Goal: Task Accomplishment & Management: Manage account settings

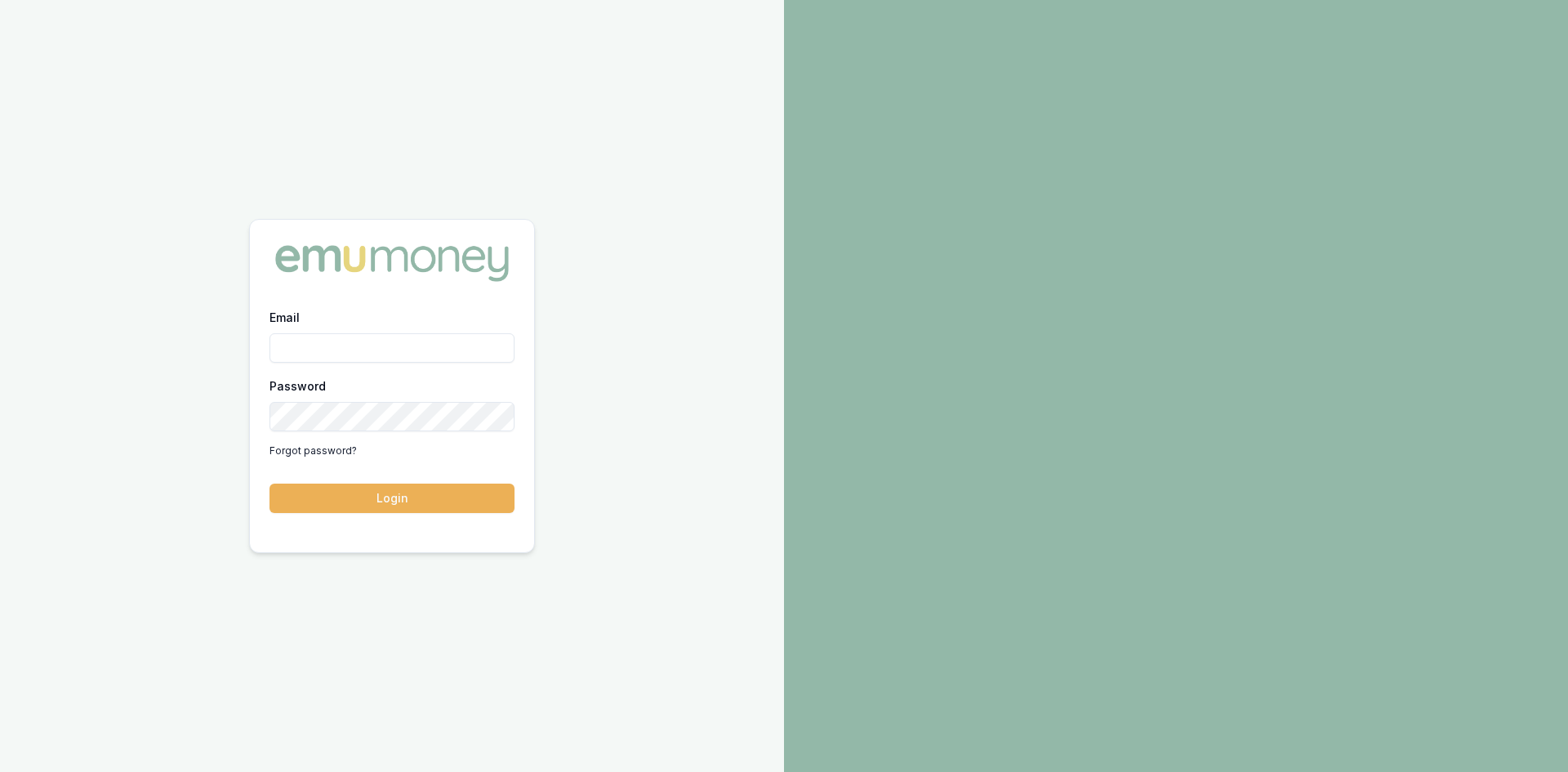
click at [302, 353] on input "Email" at bounding box center [392, 347] width 245 height 30
type input "[PERSON_NAME][EMAIL_ADDRESS][DOMAIN_NAME]"
click at [370, 498] on button "Login" at bounding box center [392, 497] width 245 height 30
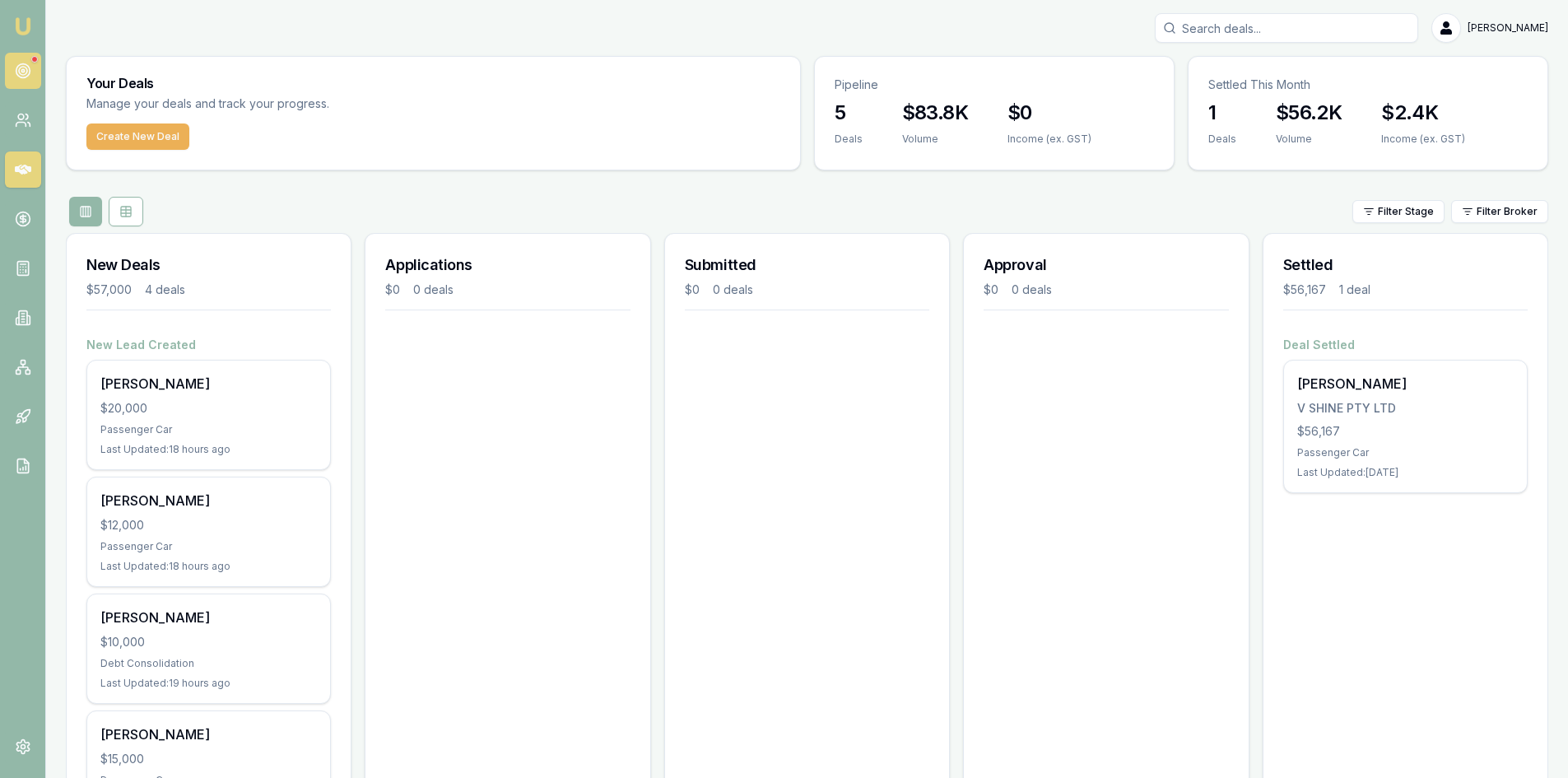
click at [19, 60] on link at bounding box center [23, 71] width 37 height 37
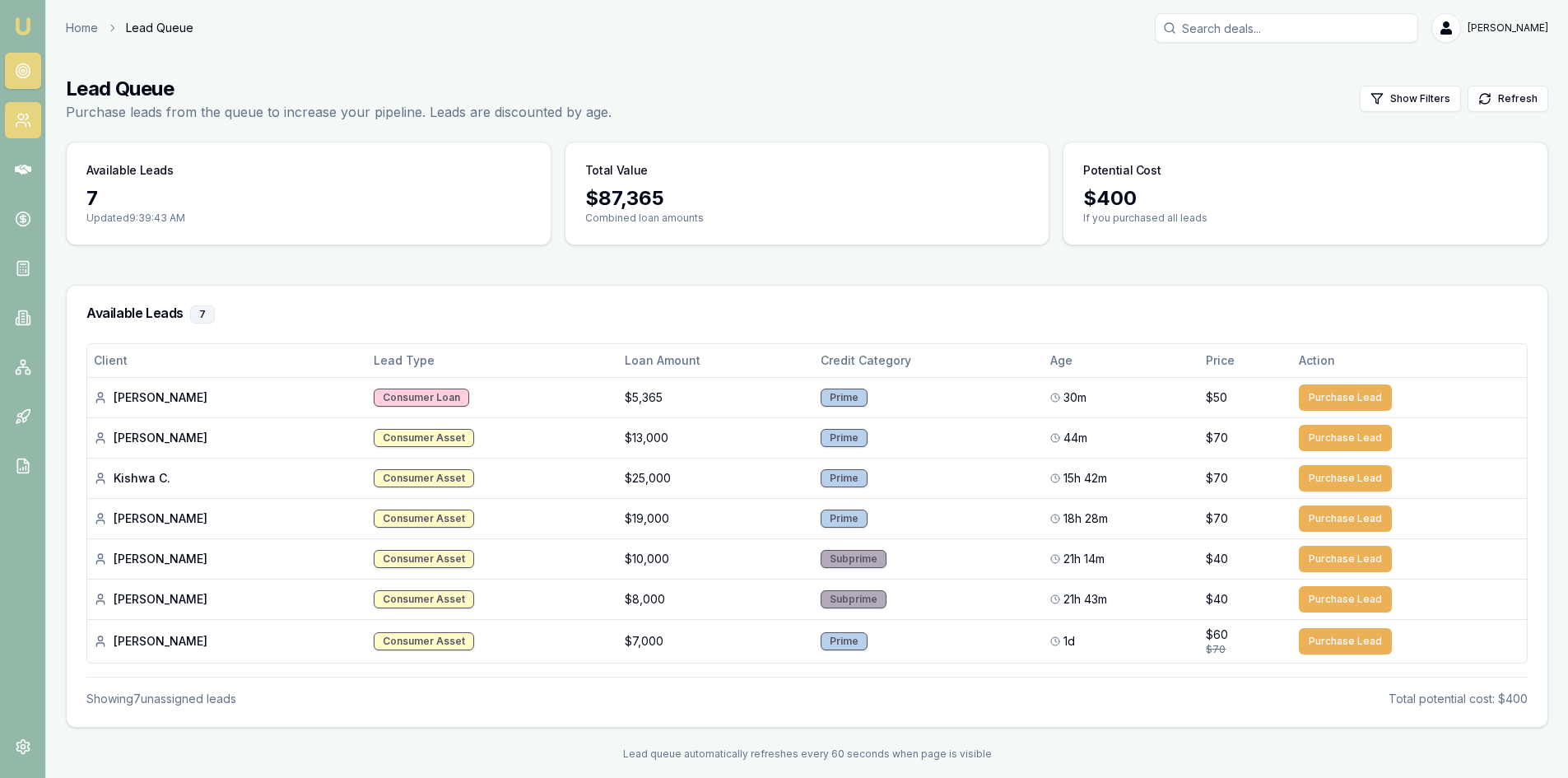
click at [35, 115] on link at bounding box center [23, 121] width 37 height 37
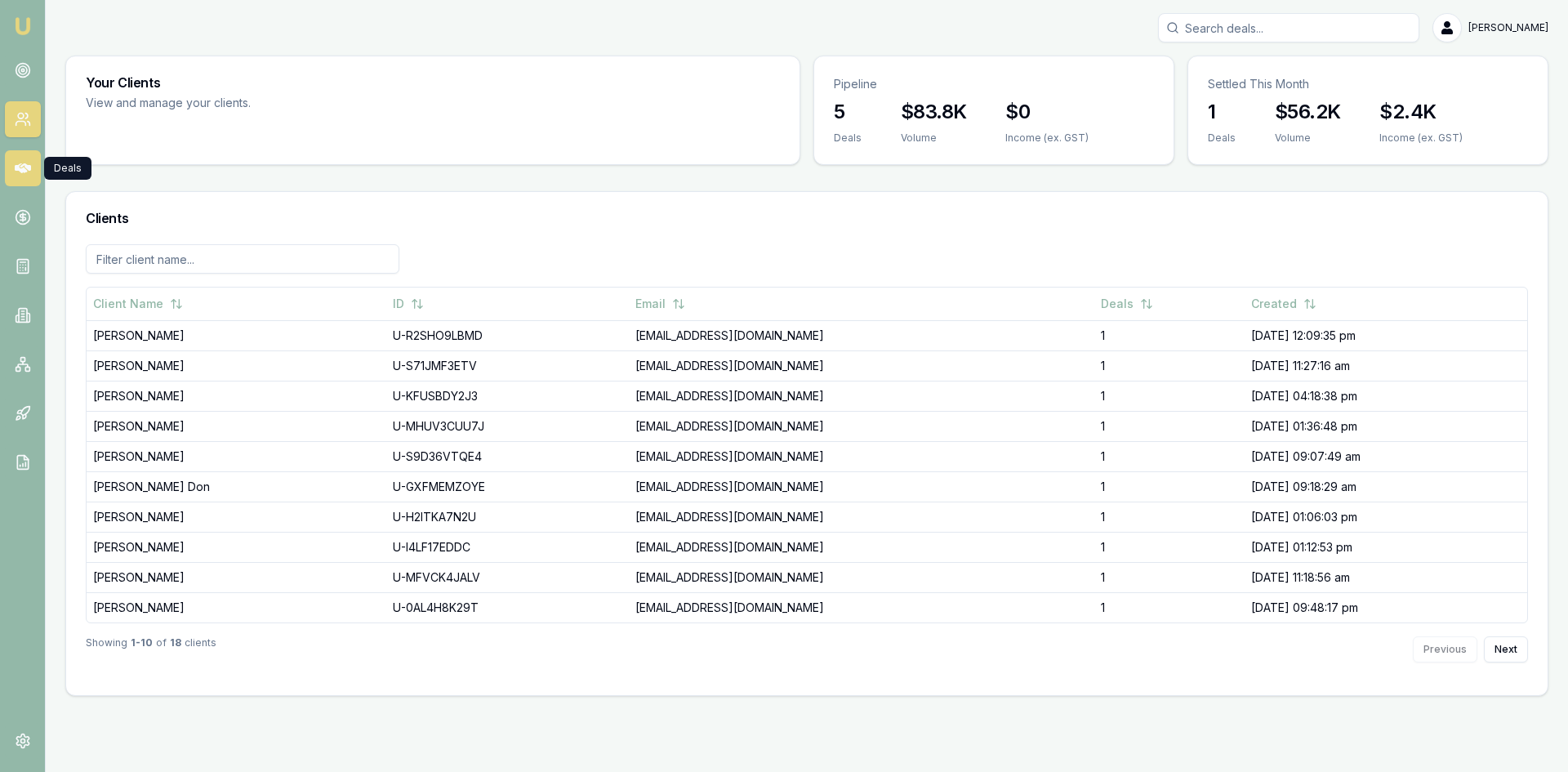
click at [31, 154] on link at bounding box center [23, 168] width 36 height 36
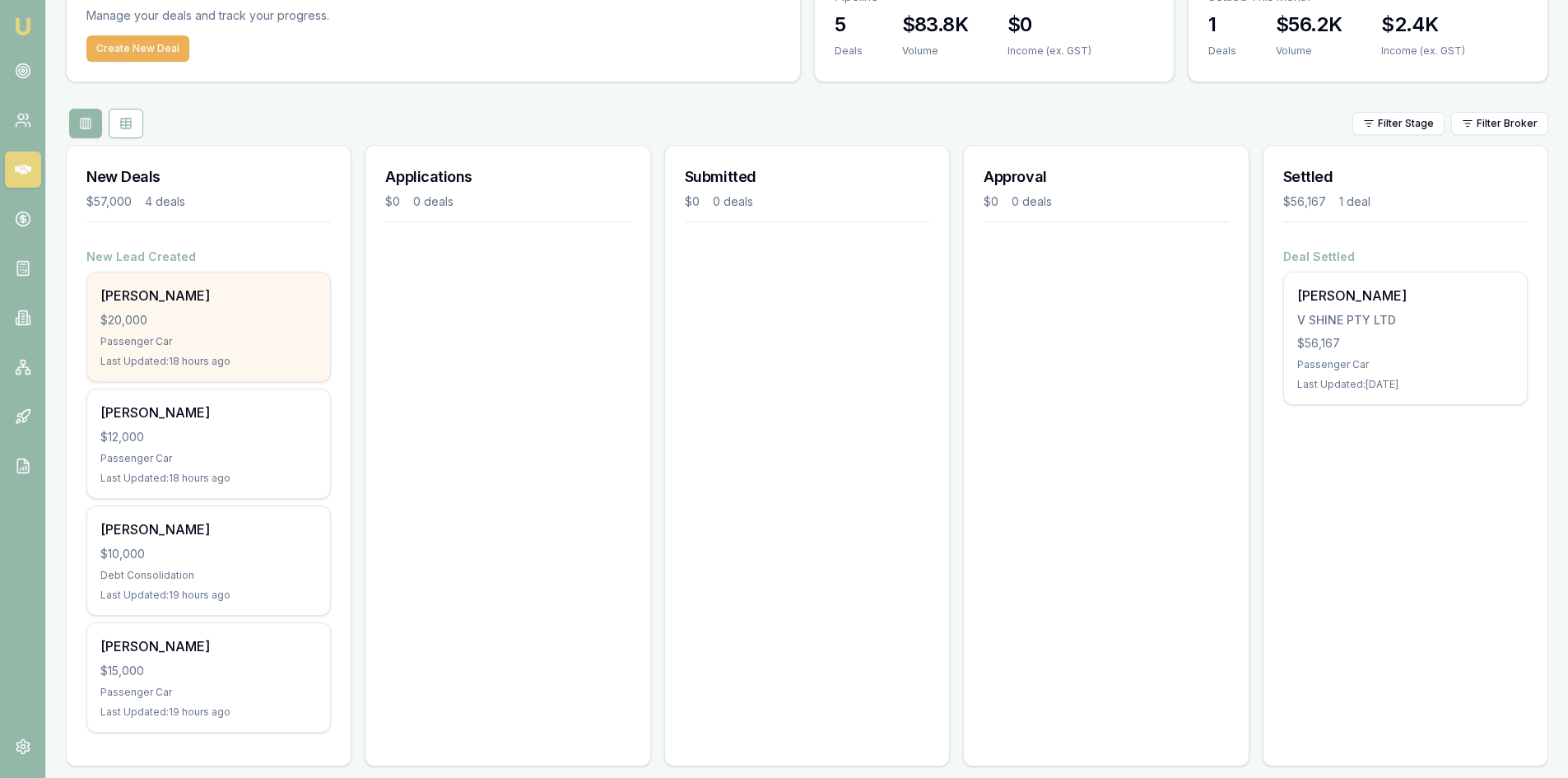
scroll to position [103, 0]
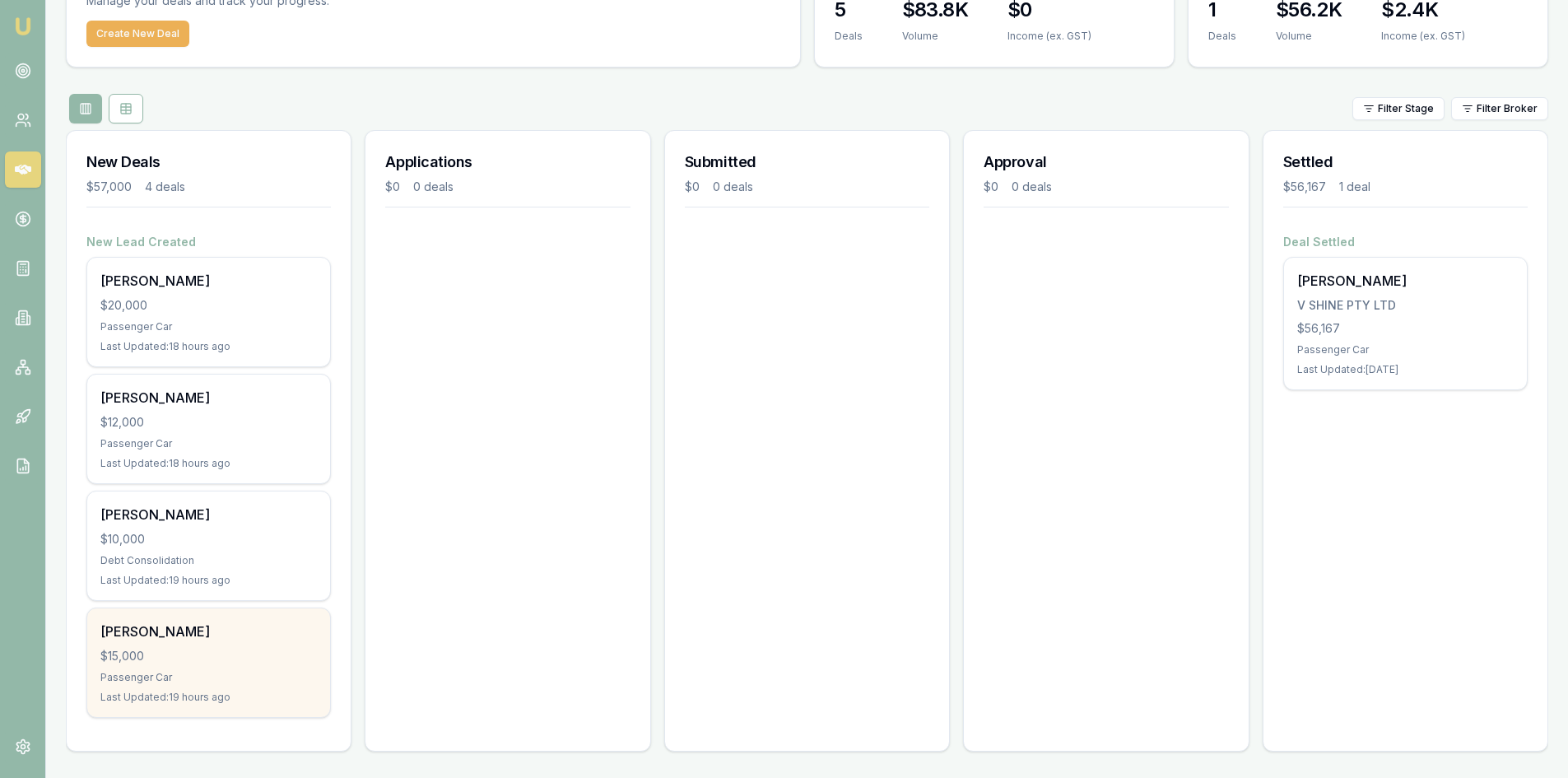
click at [156, 657] on div "$15,000" at bounding box center [208, 656] width 216 height 16
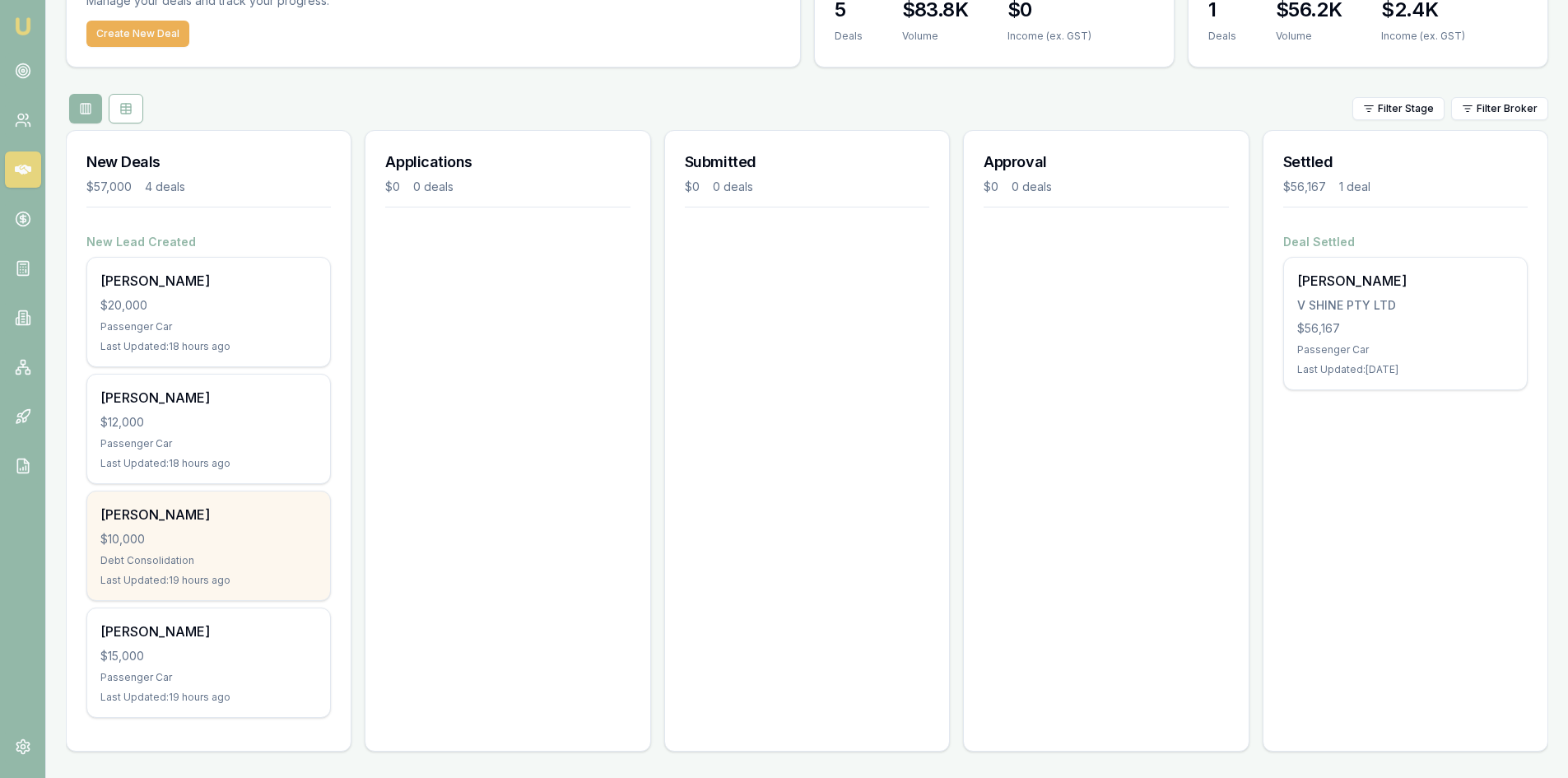
click at [187, 537] on div "$10,000" at bounding box center [208, 538] width 216 height 16
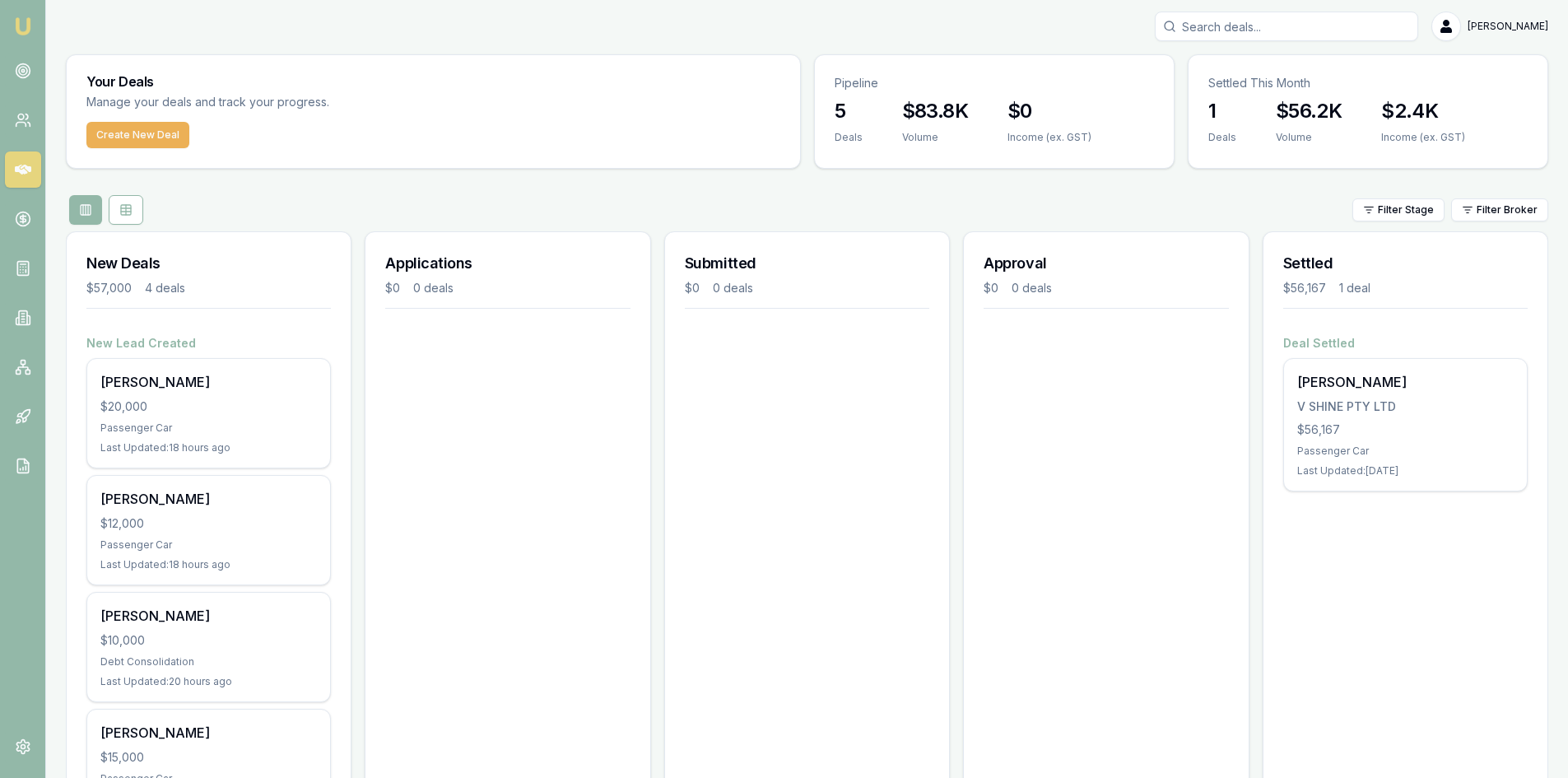
scroll to position [0, 0]
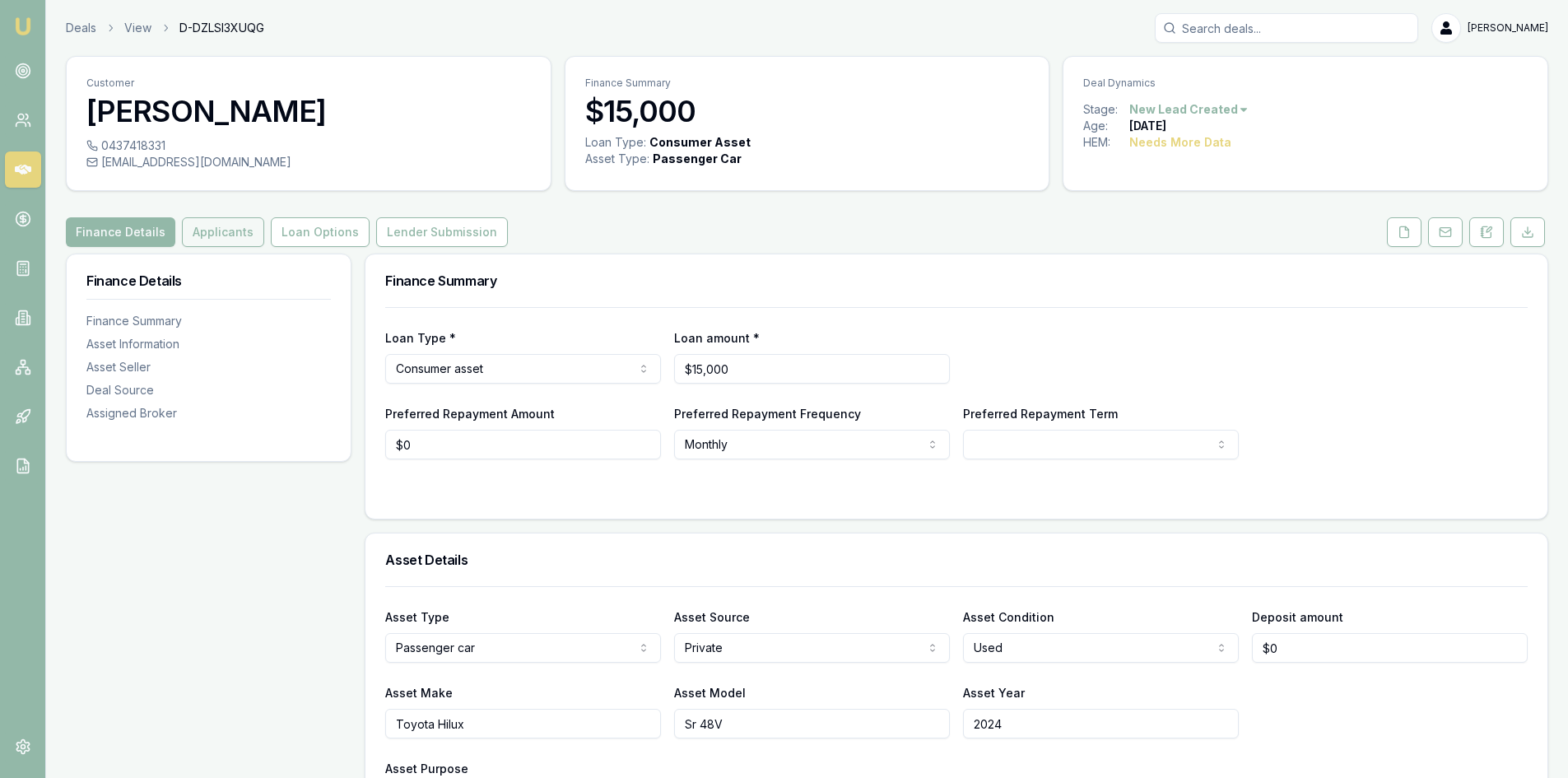
click at [209, 231] on button "Applicants" at bounding box center [223, 231] width 82 height 30
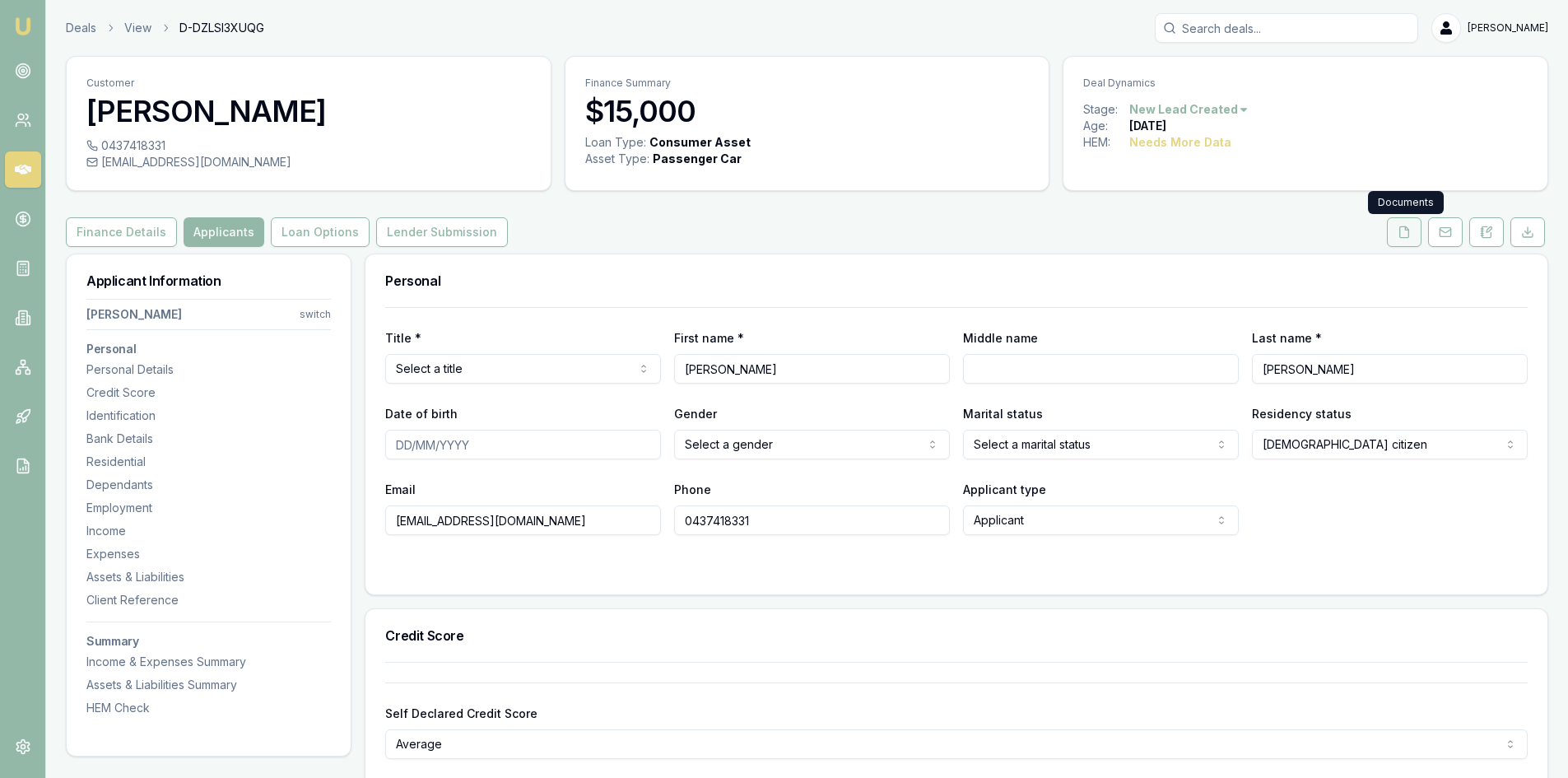
click at [1399, 226] on icon at bounding box center [1404, 232] width 14 height 13
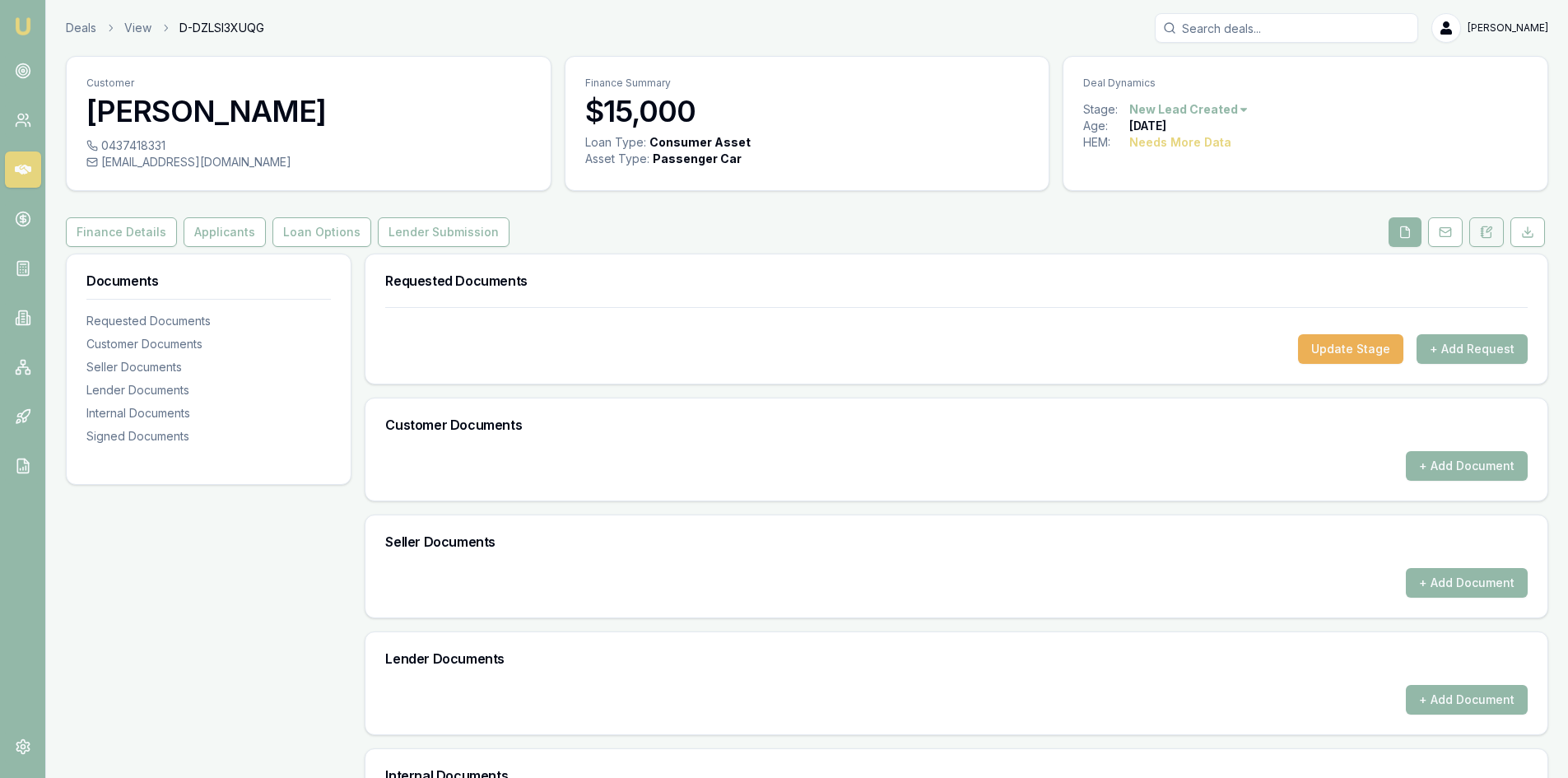
click at [1479, 233] on button at bounding box center [1486, 231] width 35 height 30
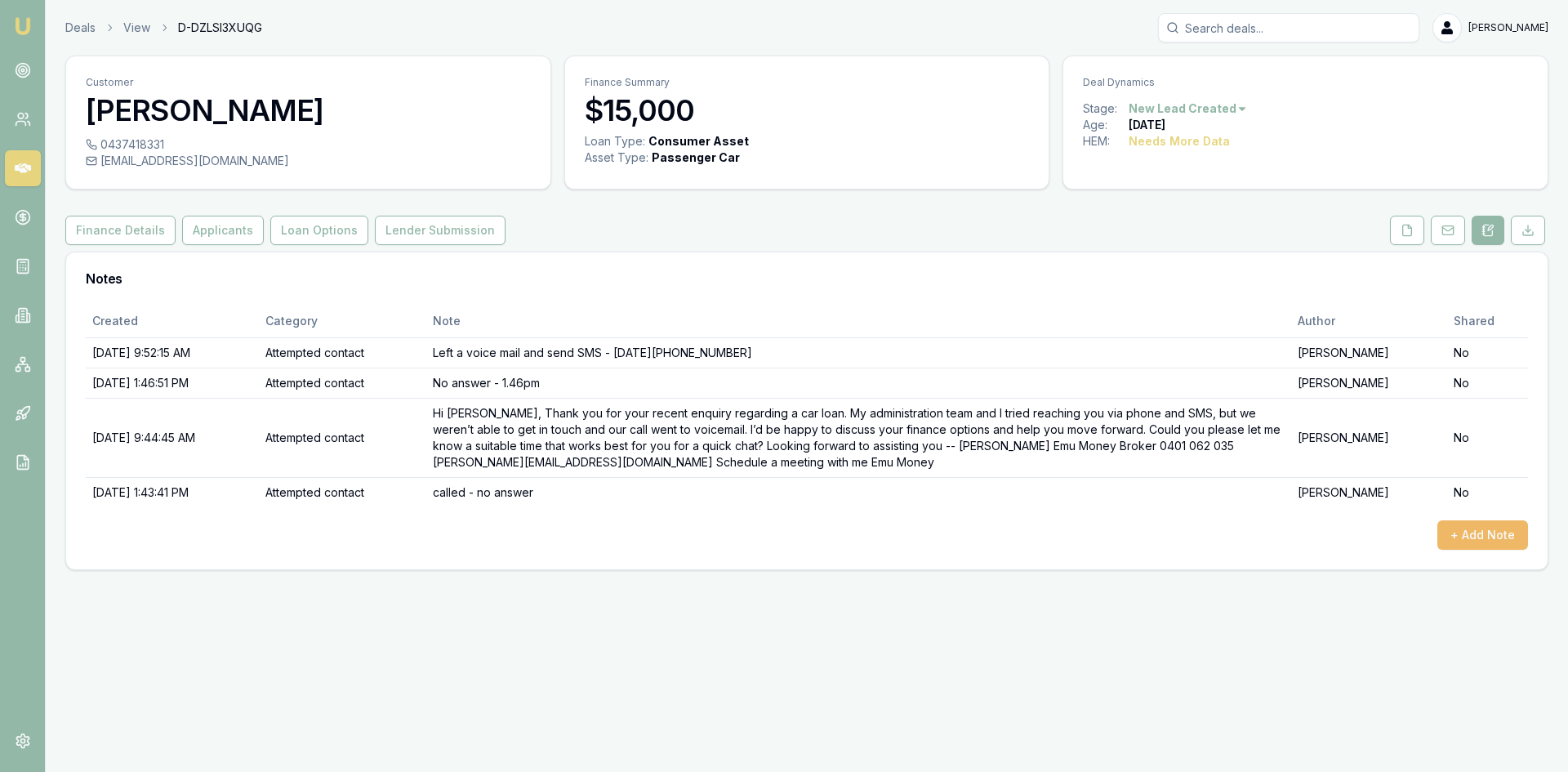
click at [1468, 529] on button "+ Add Note" at bounding box center [1482, 535] width 91 height 30
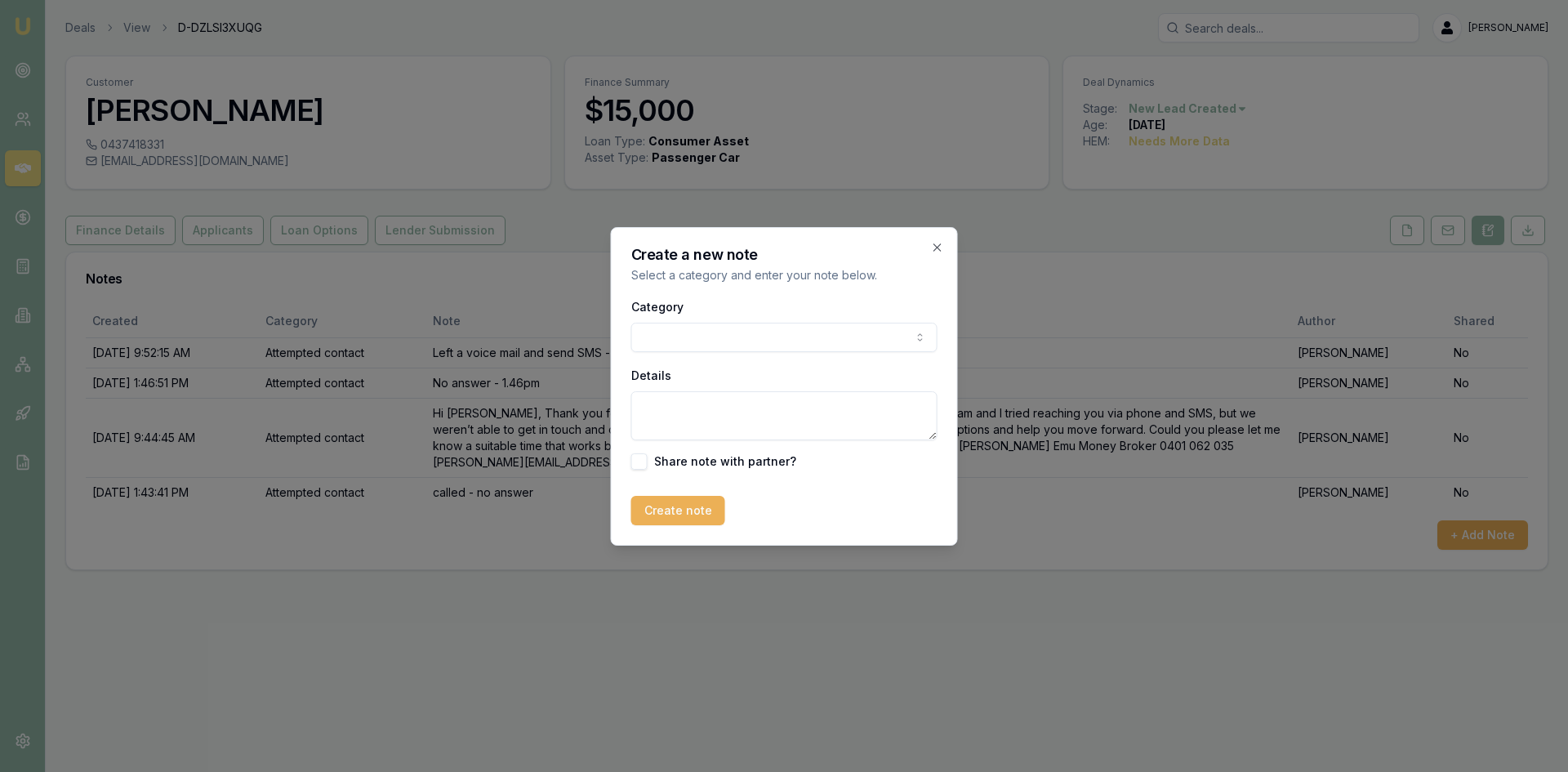
click at [820, 341] on body "Emu Broker Deals View D-DZLSI3XUQG Wendy Fonseka Toggle Menu Customer Nelly-Joh…" at bounding box center [784, 386] width 1568 height 772
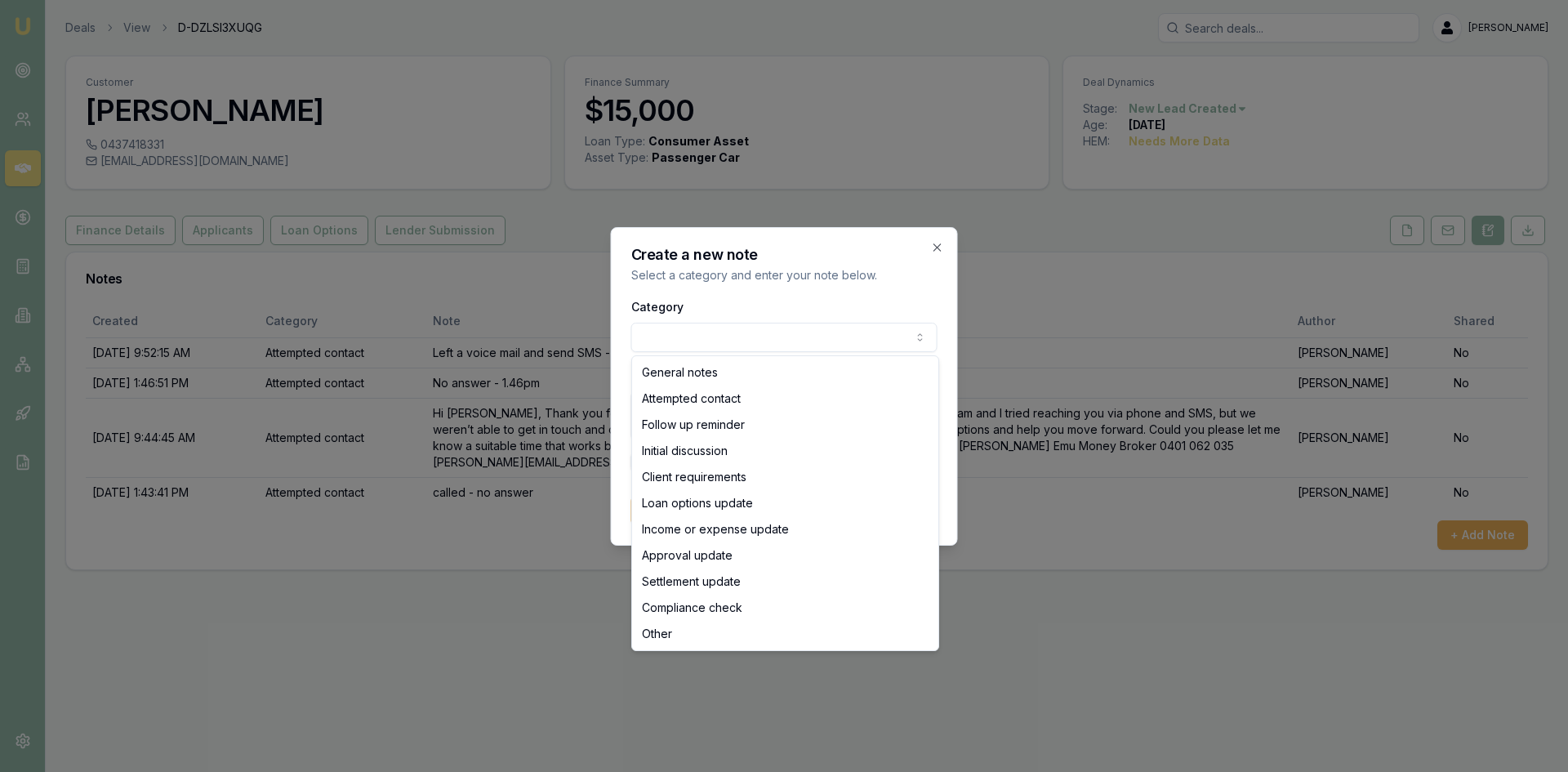
select select "ATTEMPTED_CONTACT"
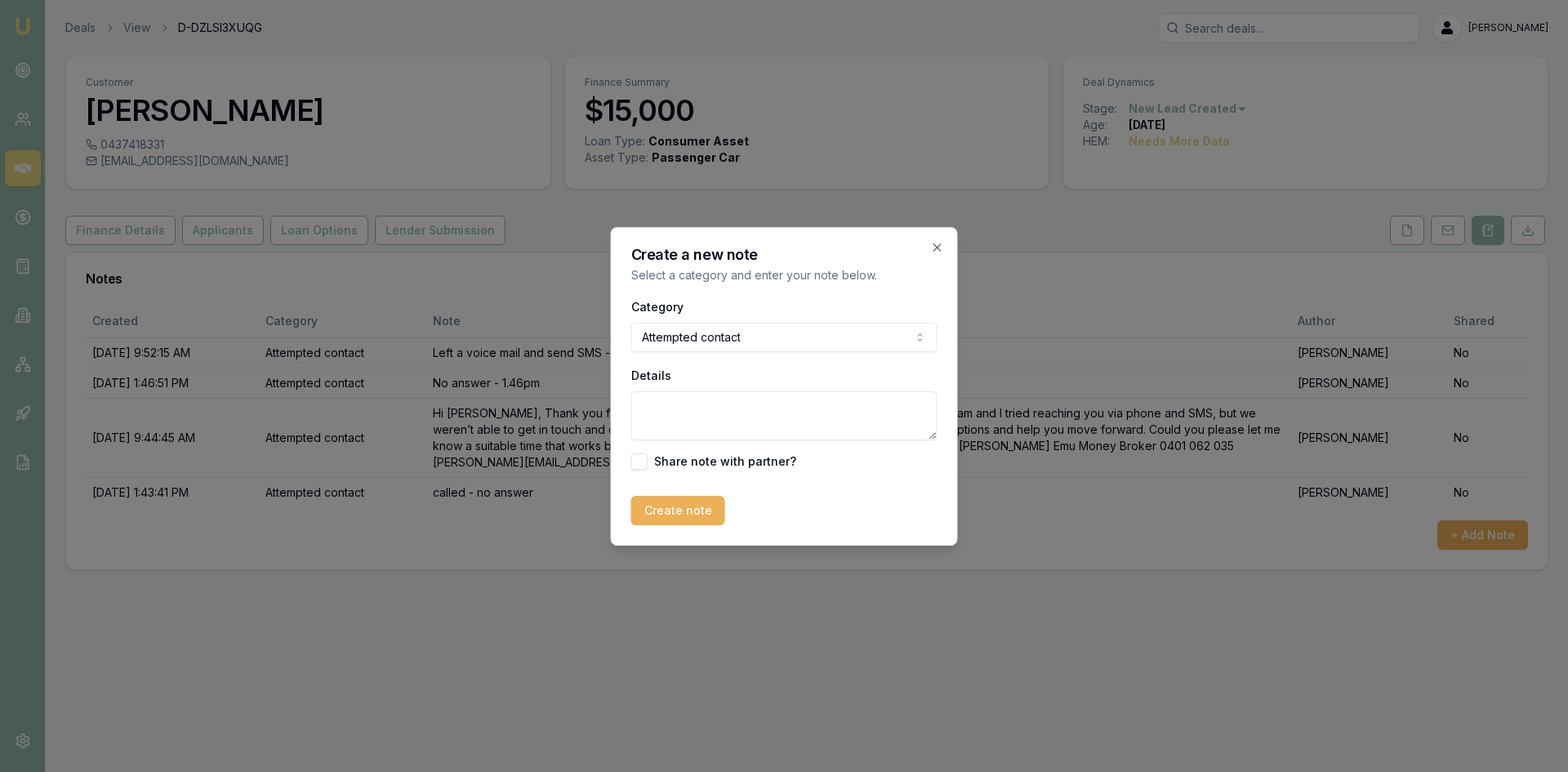
click at [739, 420] on textarea "Details" at bounding box center [784, 415] width 306 height 49
type textarea "No answer."
click at [699, 513] on button "Create note" at bounding box center [678, 510] width 94 height 30
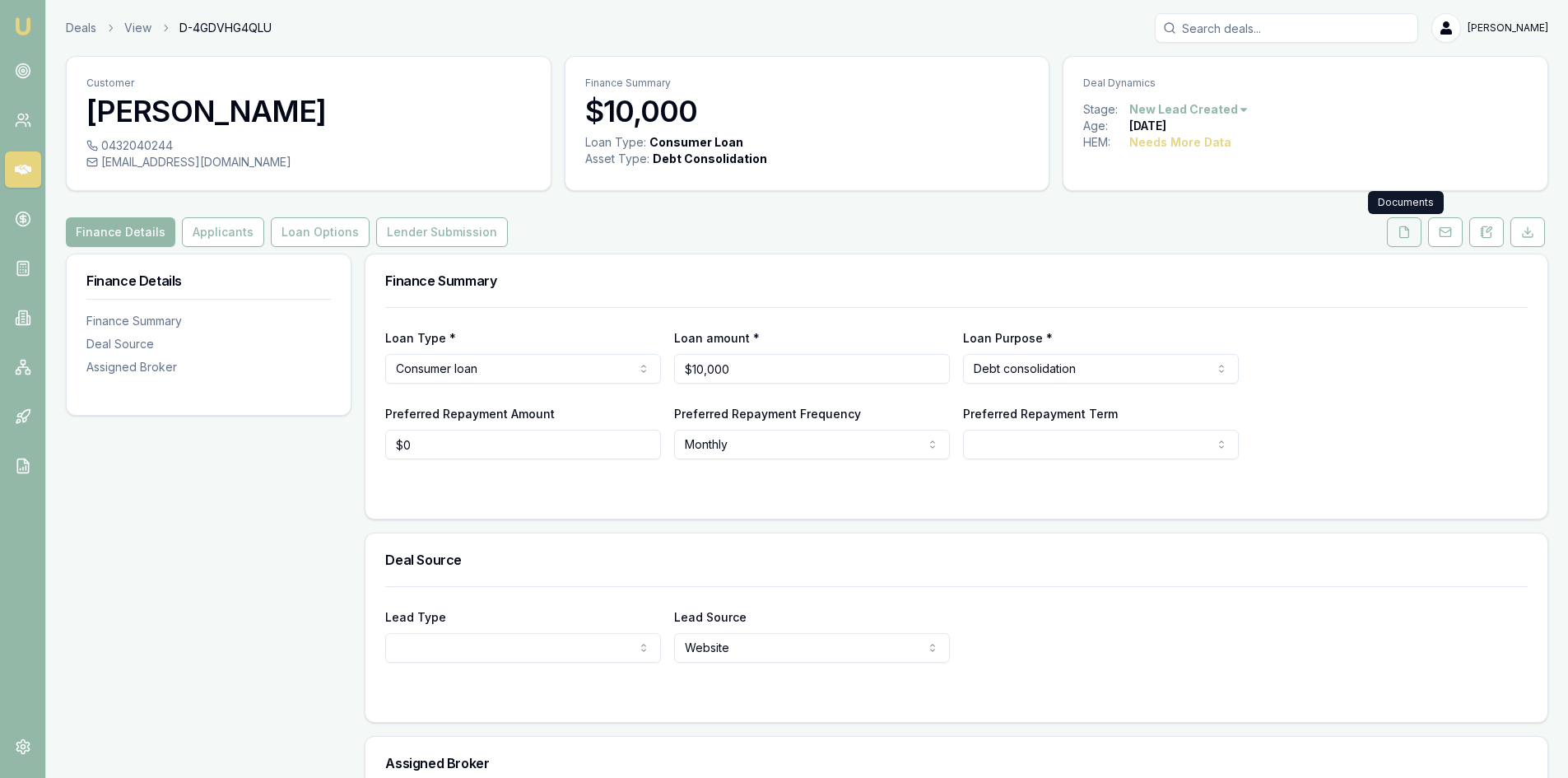
click at [1402, 239] on button at bounding box center [1404, 231] width 35 height 30
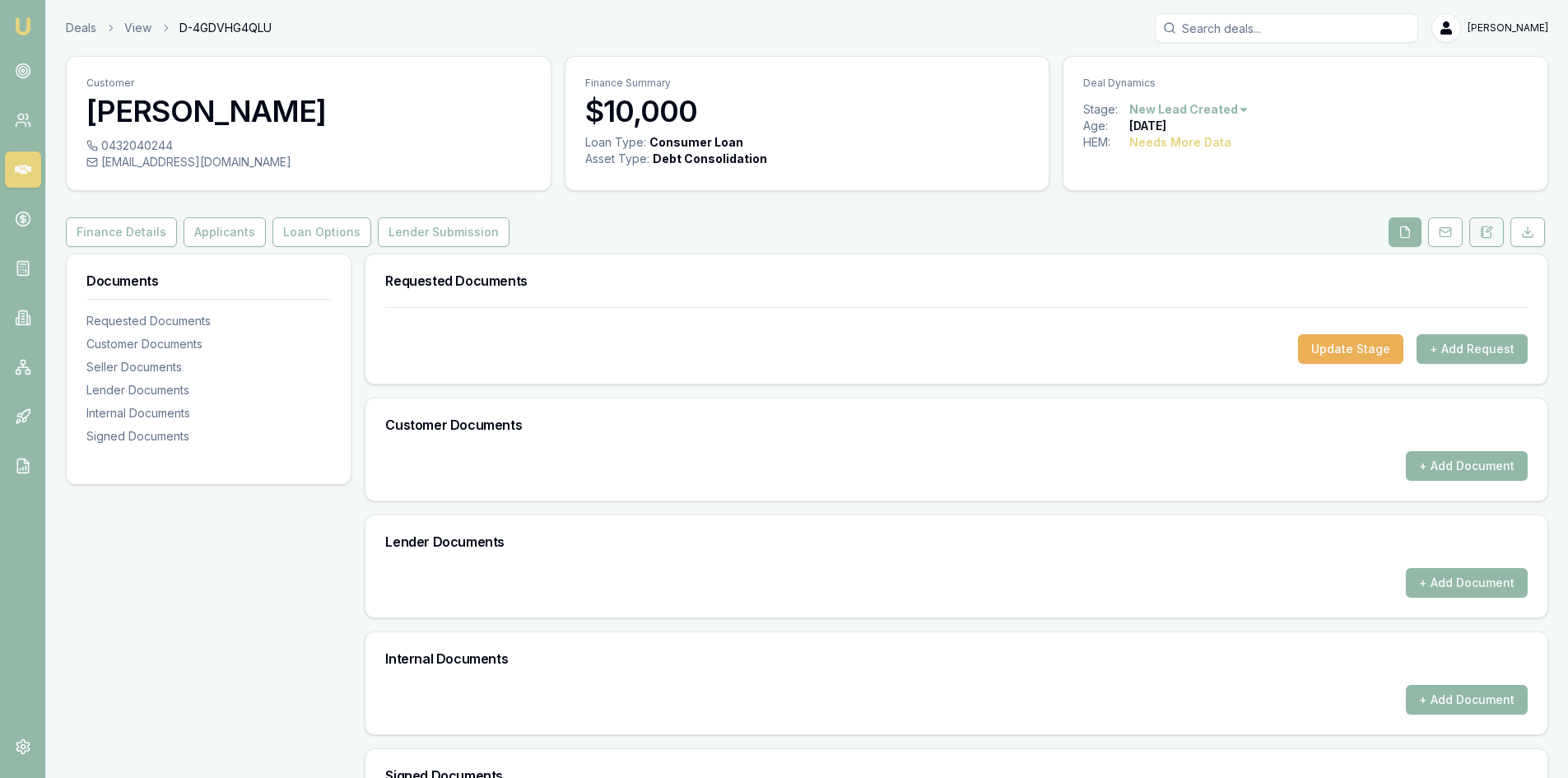
click at [1480, 233] on icon at bounding box center [1487, 232] width 14 height 13
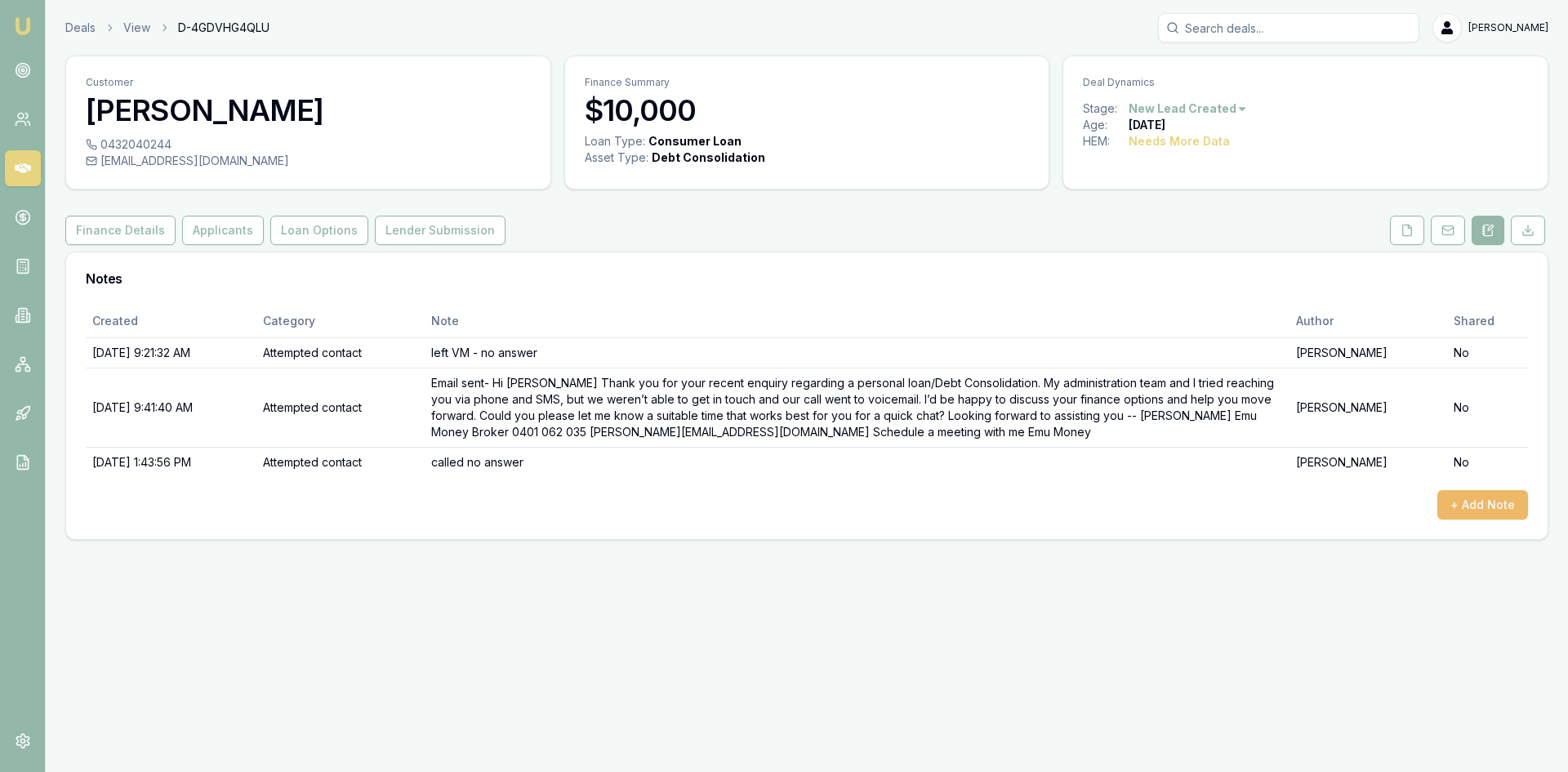
click at [1454, 508] on button "+ Add Note" at bounding box center [1482, 504] width 91 height 30
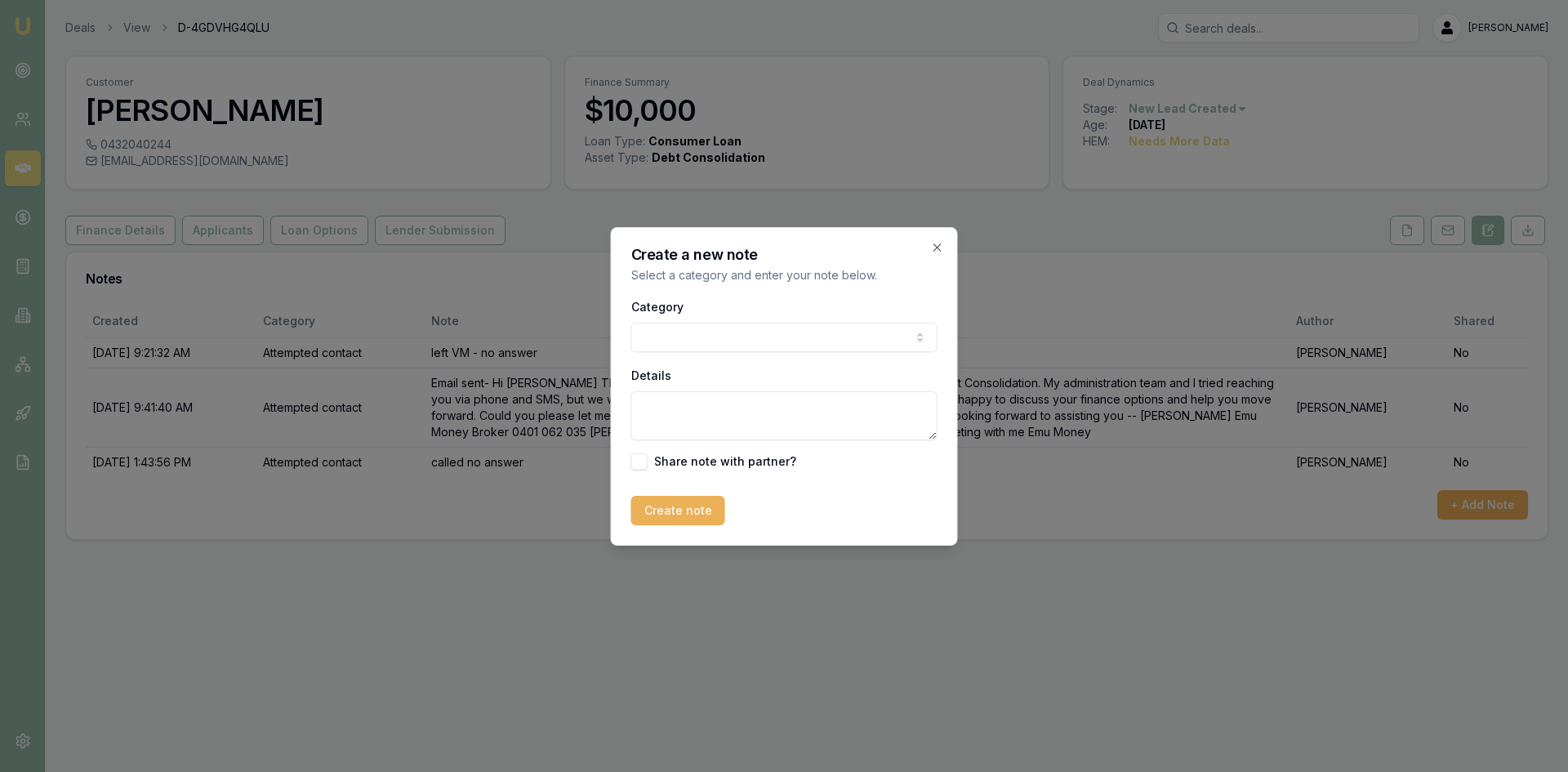
click at [711, 345] on body "Emu Broker Deals View D-4GDVHG4QLU Wendy Fonseka Toggle Menu Customer Amber Lin…" at bounding box center [784, 386] width 1568 height 772
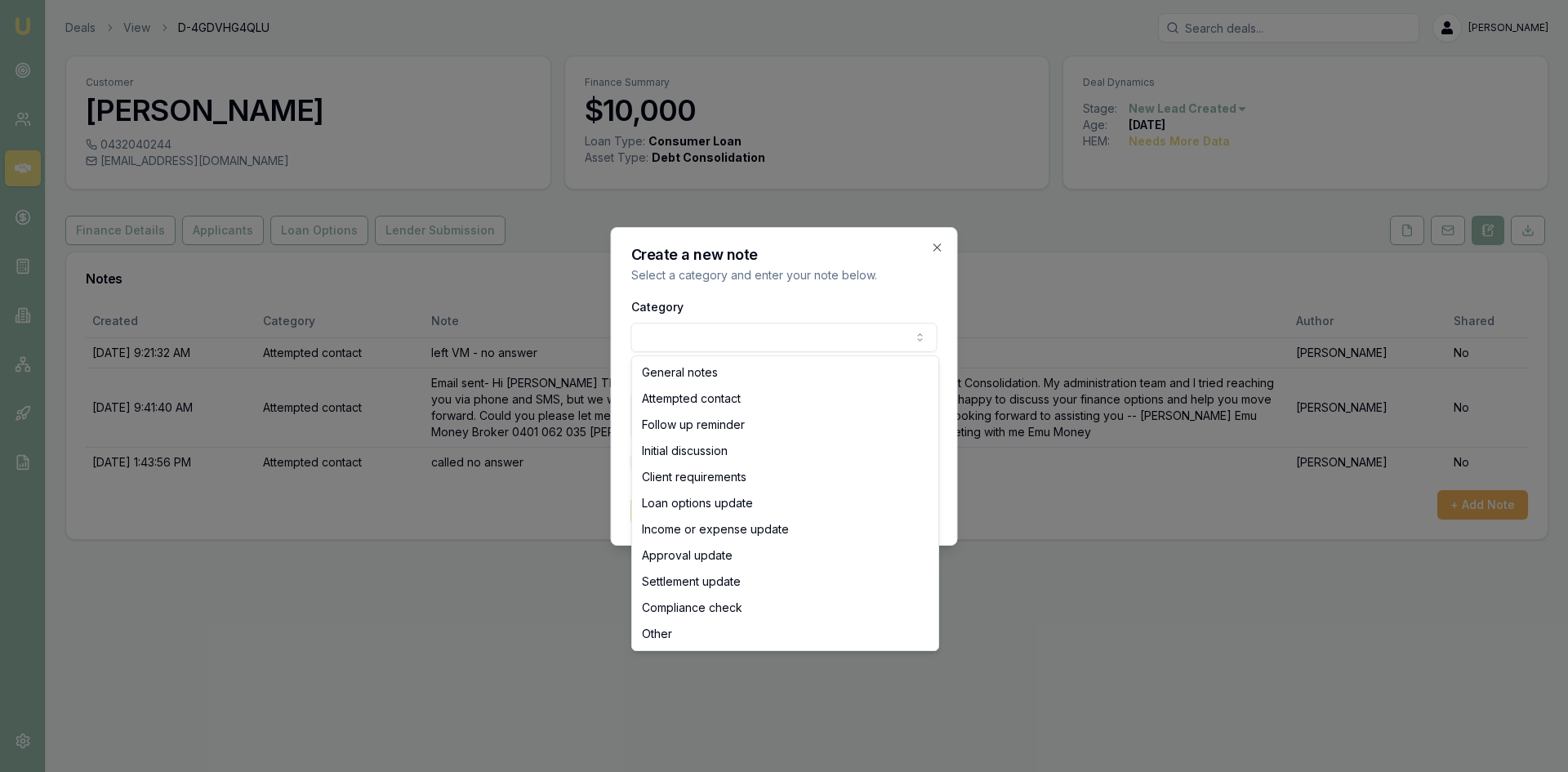
select select "INITIAL_DISCUSSION"
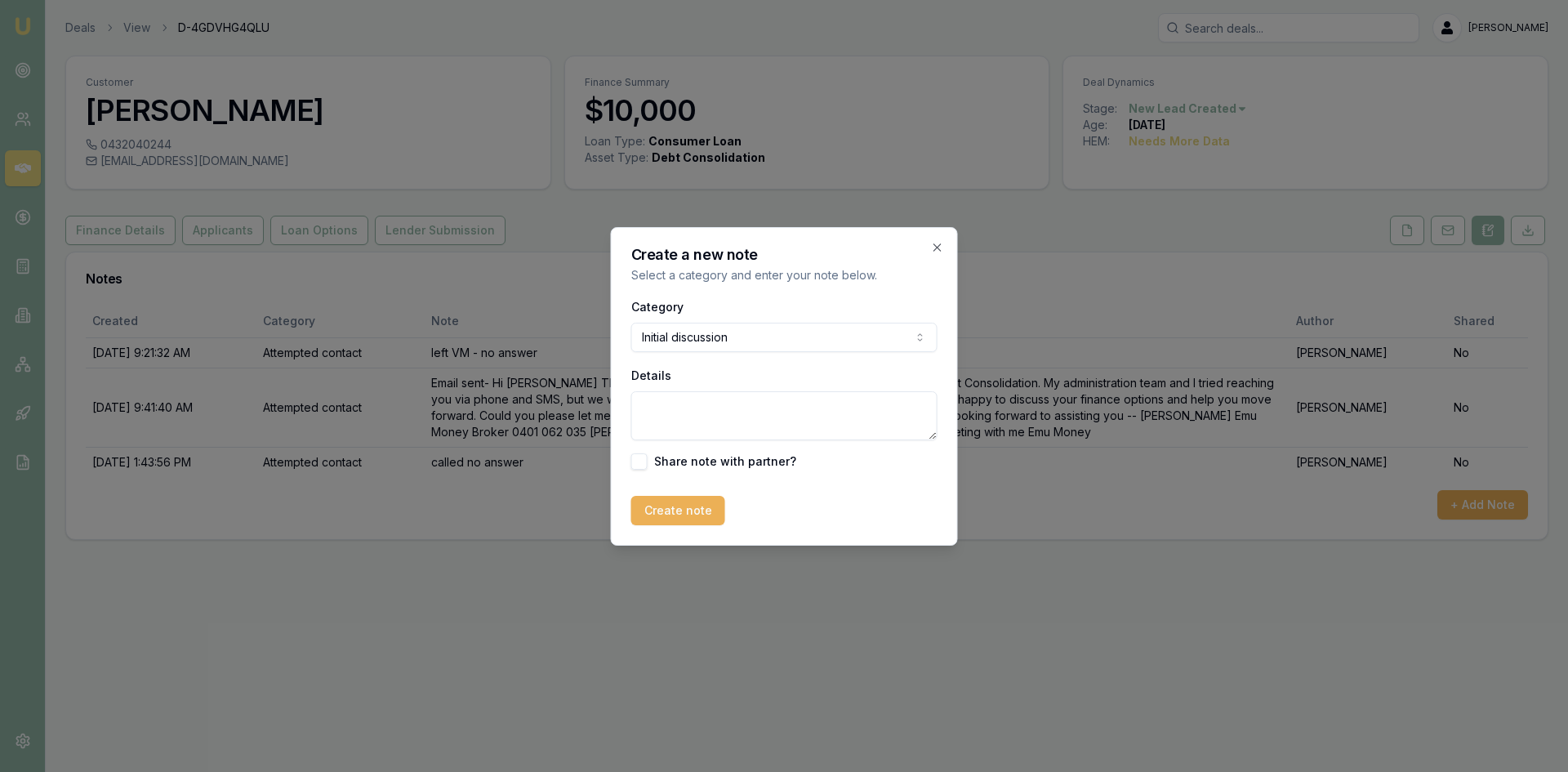
click at [685, 394] on textarea "Details" at bounding box center [784, 415] width 306 height 49
type textarea "Client confirmed that she's received a better deal elsewhere and not proceeding…"
click at [680, 516] on button "Create note" at bounding box center [678, 510] width 94 height 30
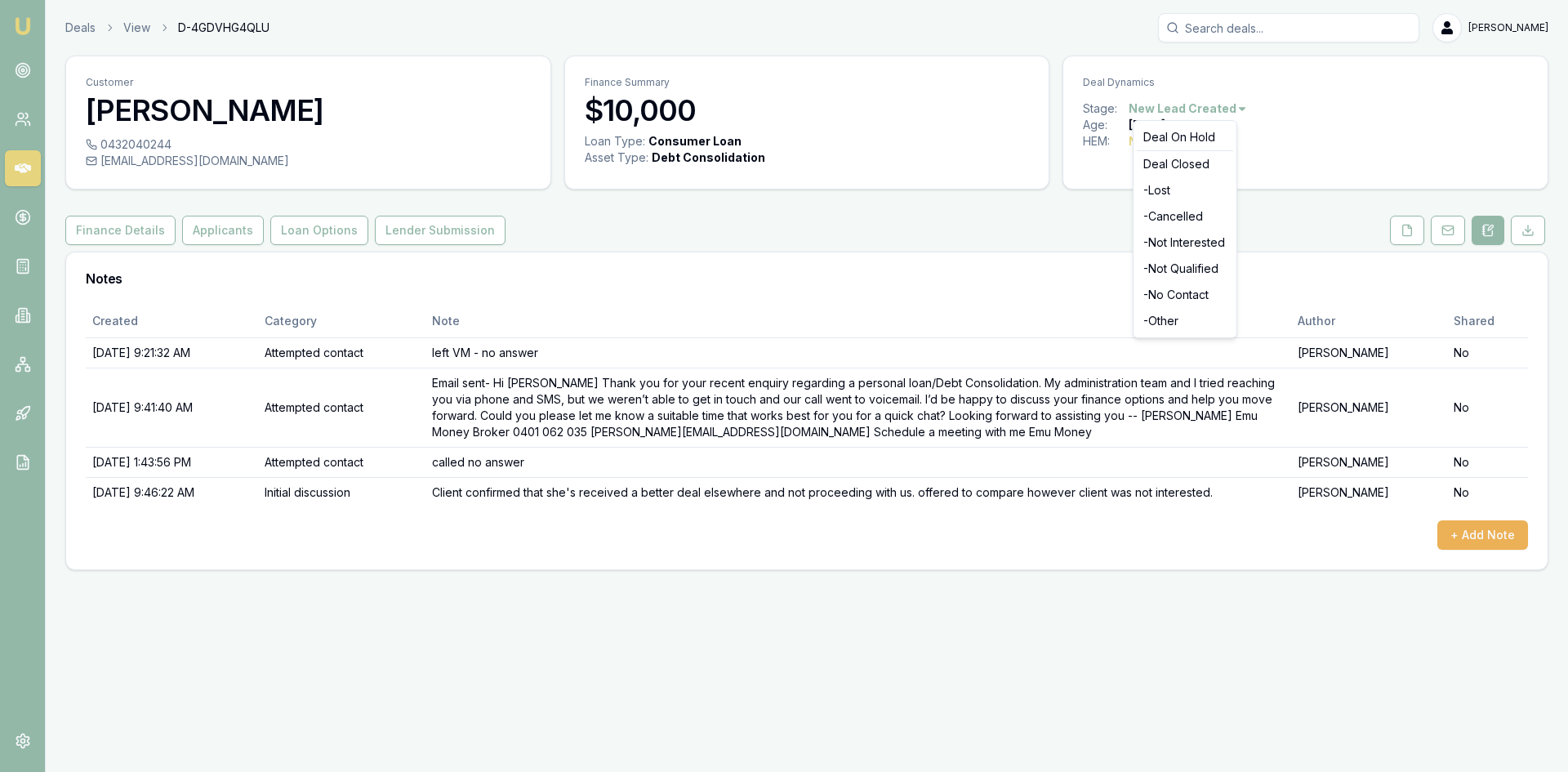
click at [1229, 109] on html "Emu Broker Deals View D-4GDVHG4QLU Wendy Fonseka Toggle Menu Customer Amber Lin…" at bounding box center [784, 386] width 1568 height 772
click at [1178, 184] on div "- Lost" at bounding box center [1184, 189] width 97 height 26
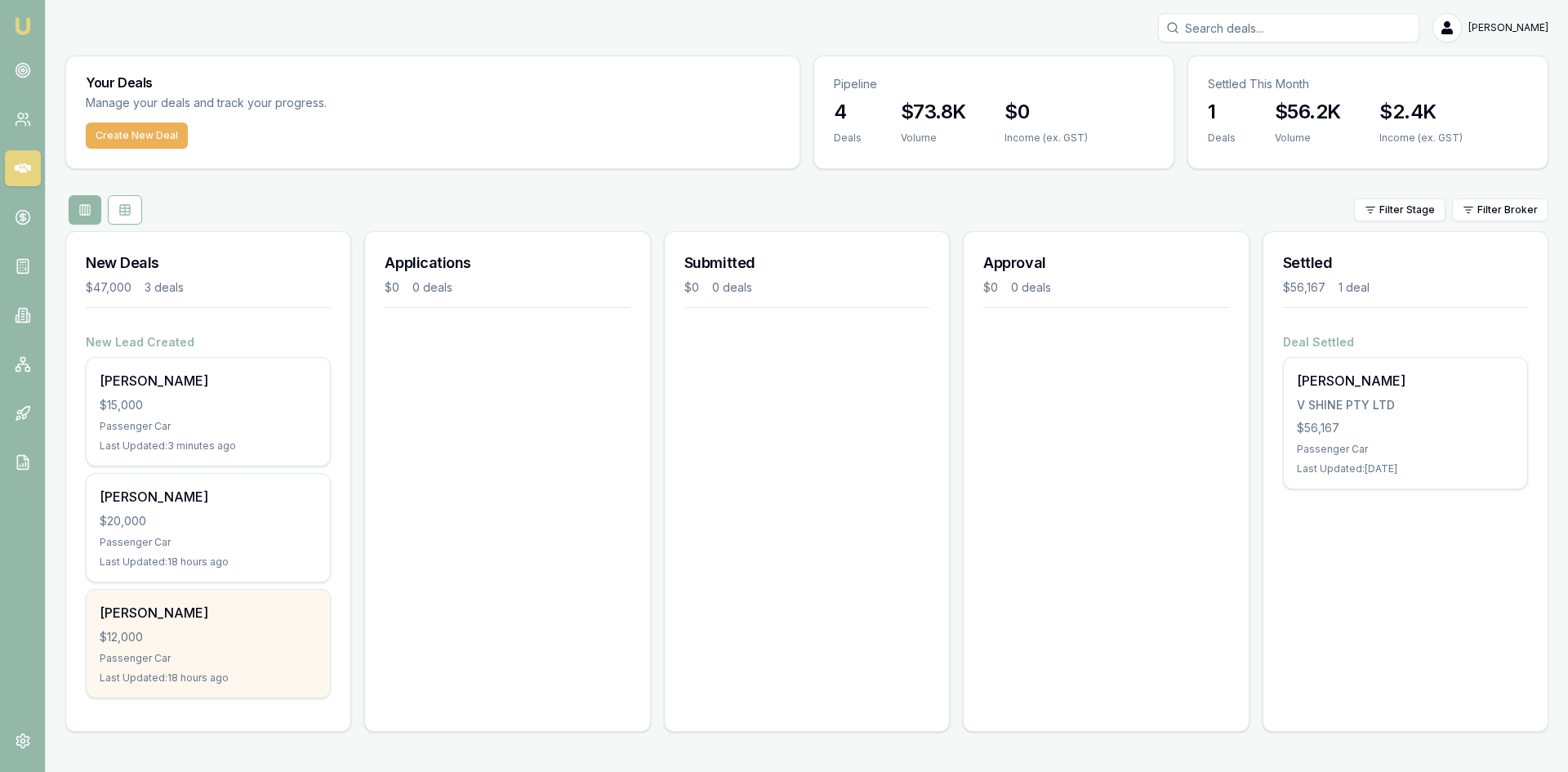
click at [223, 616] on div "[PERSON_NAME]" at bounding box center [208, 612] width 217 height 19
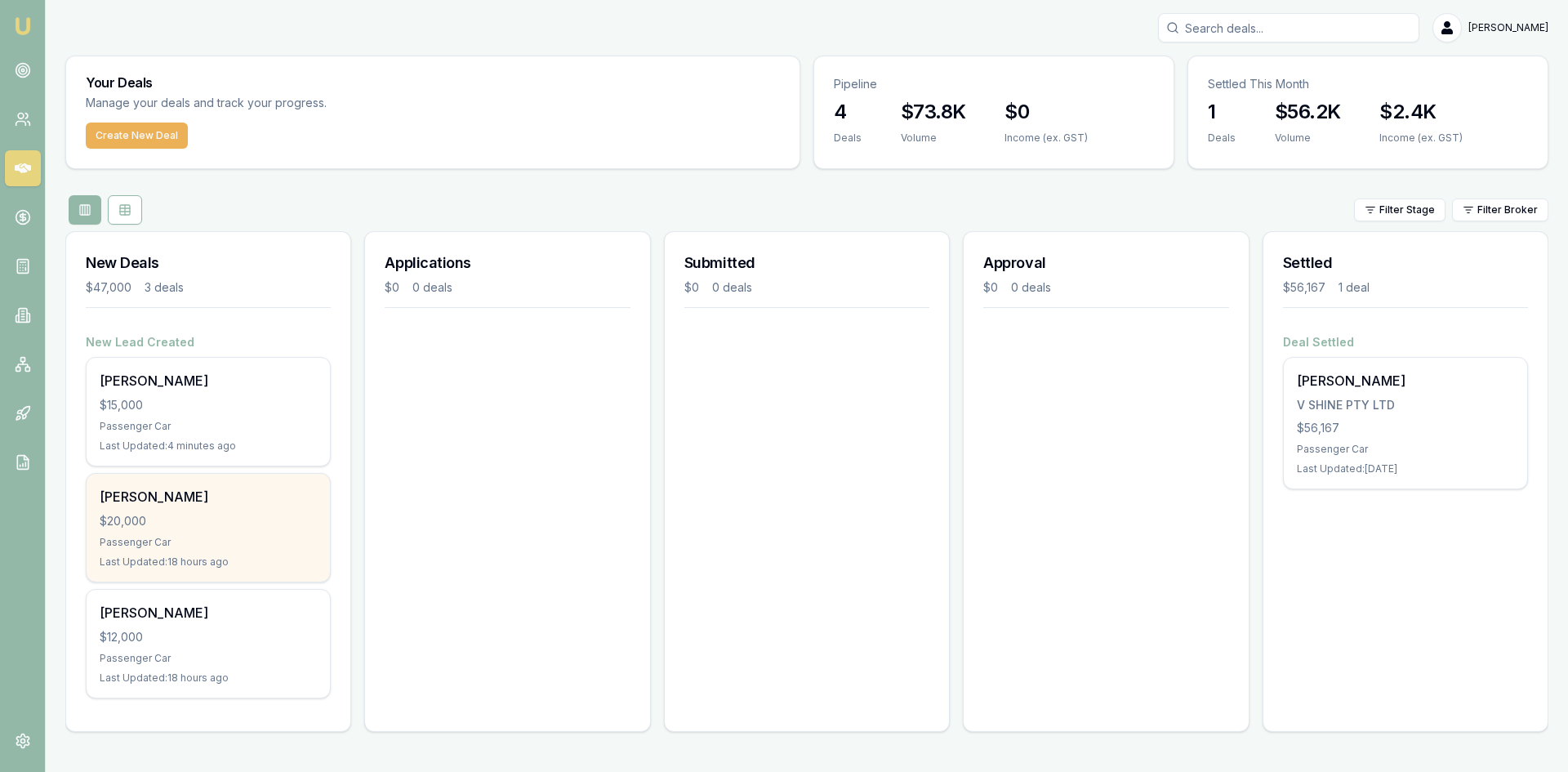
click at [200, 562] on div "Last Updated: 18 hours ago" at bounding box center [208, 562] width 217 height 13
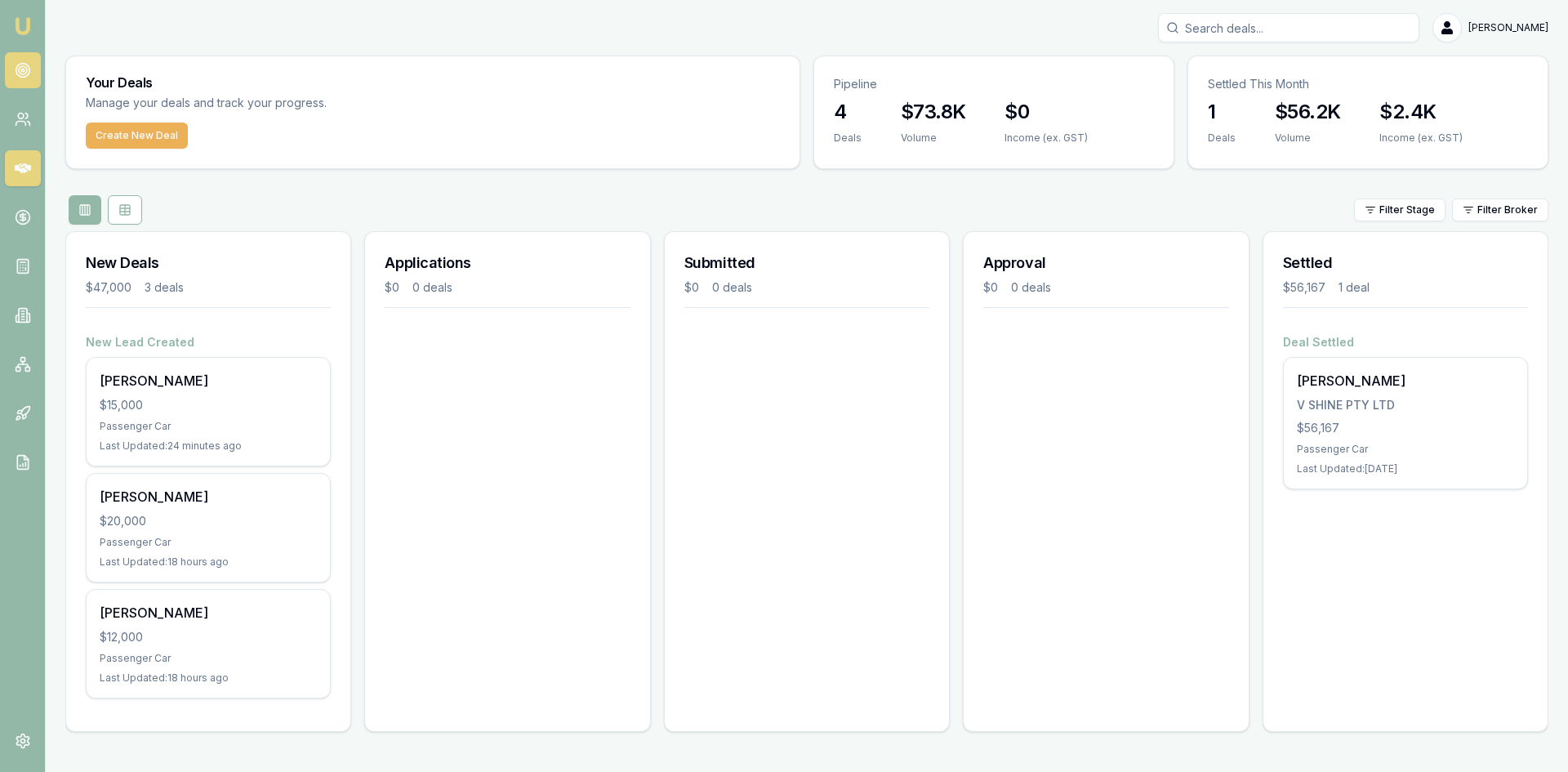
click at [19, 78] on link at bounding box center [23, 71] width 36 height 36
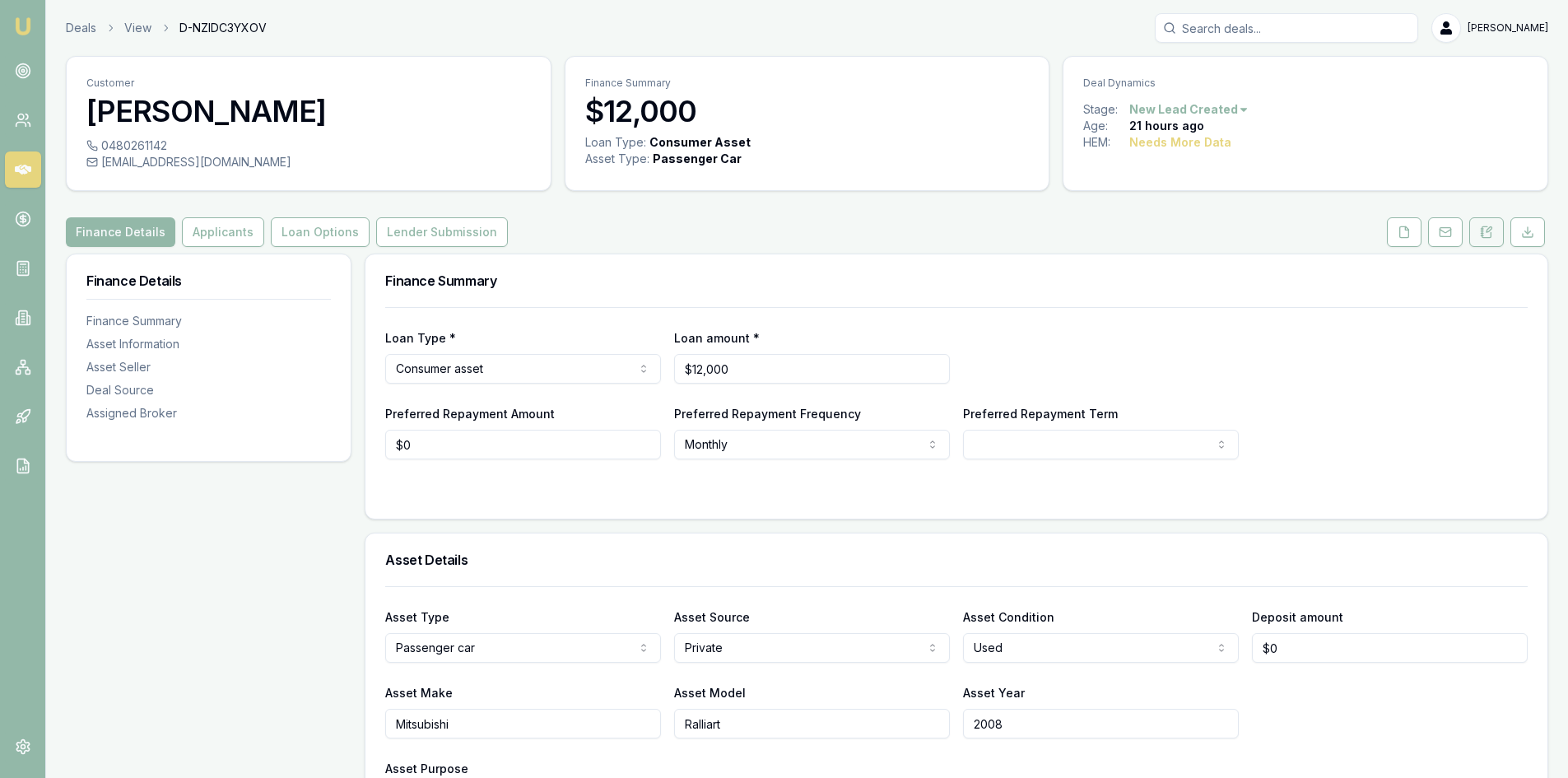
click at [1494, 234] on button at bounding box center [1486, 231] width 35 height 30
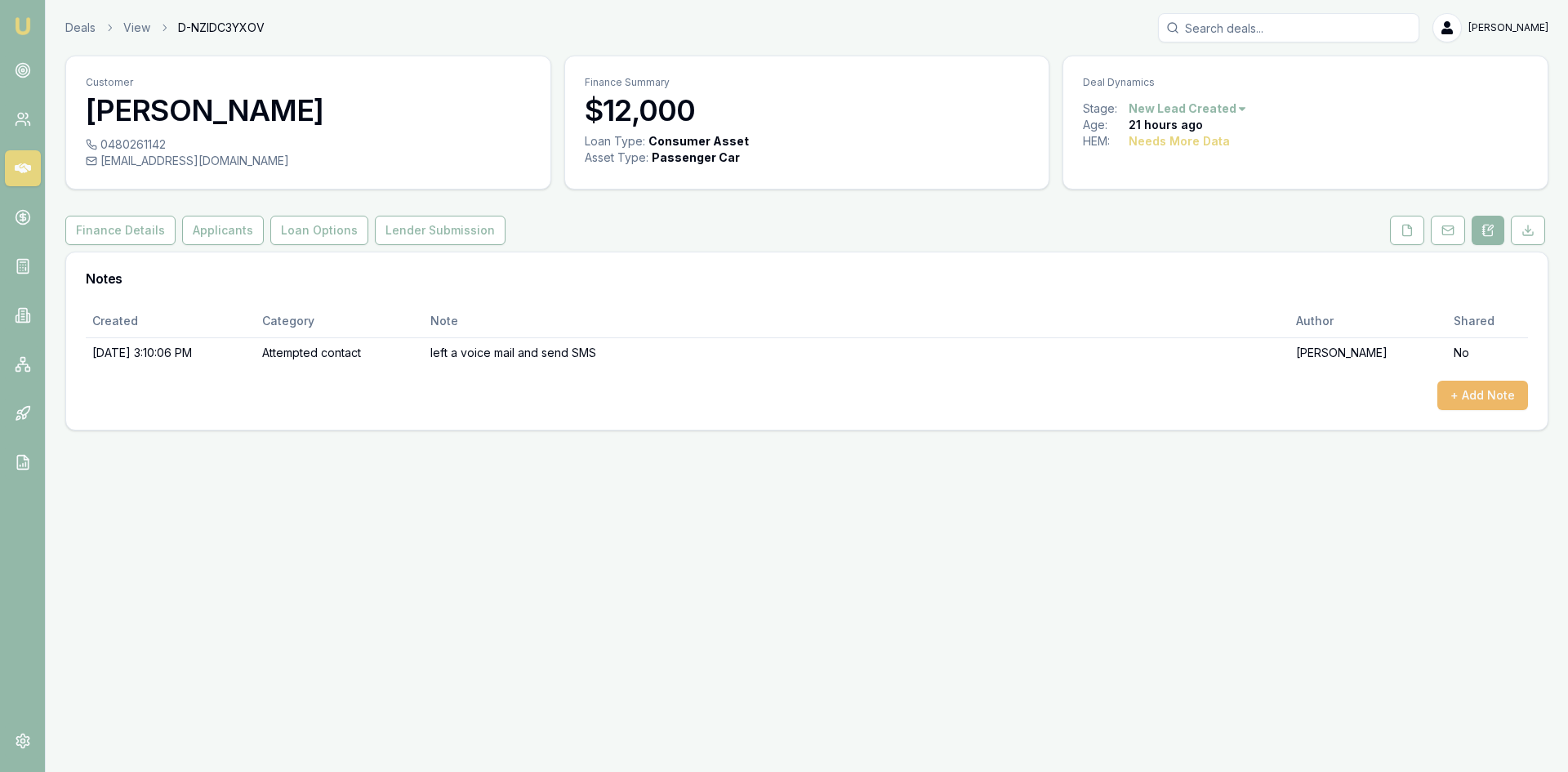
click at [1457, 398] on button "+ Add Note" at bounding box center [1482, 395] width 91 height 30
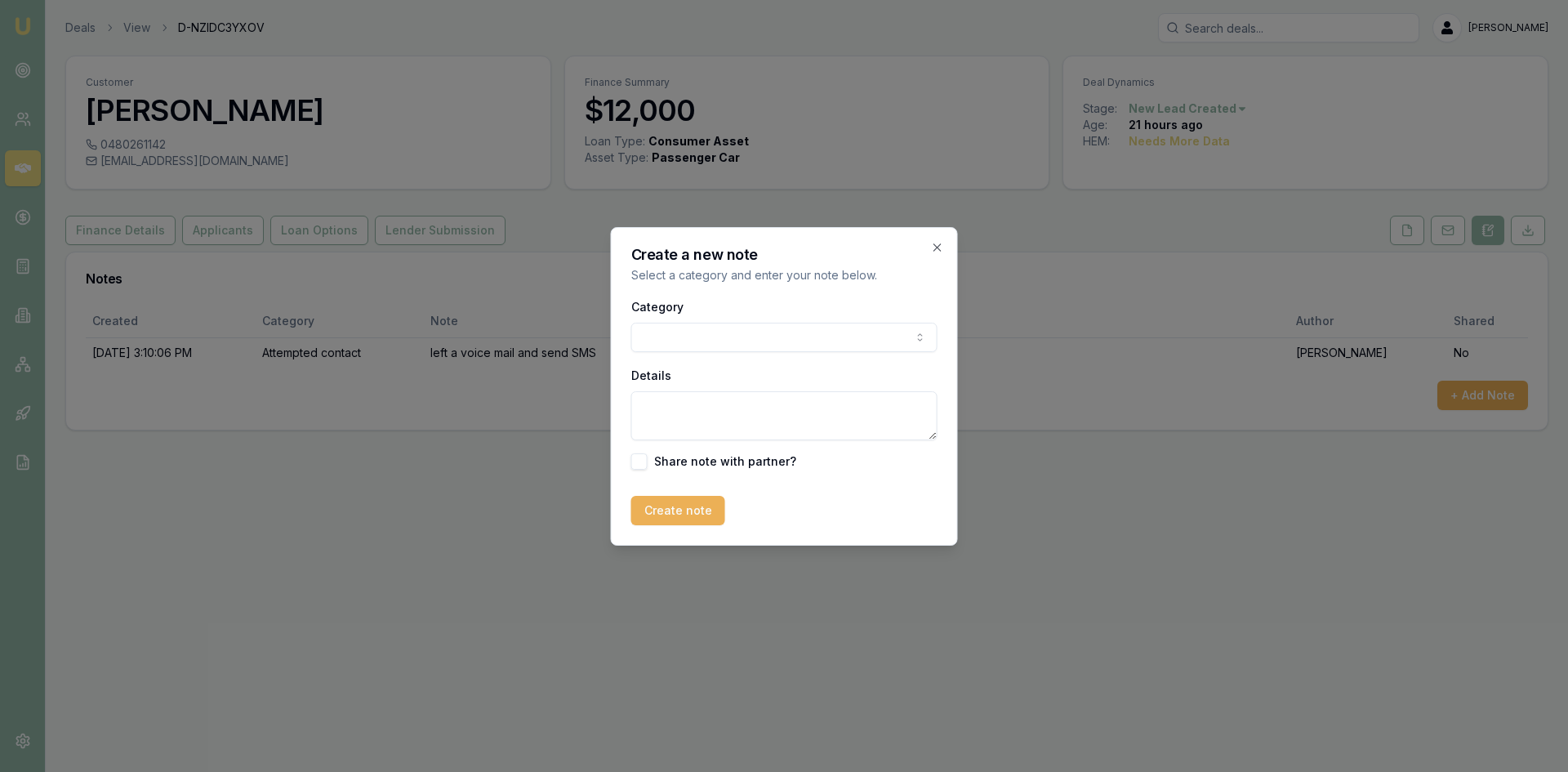
click at [668, 339] on body "Emu Broker Deals View D-NZIDC3YXOV [PERSON_NAME] Toggle Menu Customer [PERSON_N…" at bounding box center [784, 386] width 1568 height 772
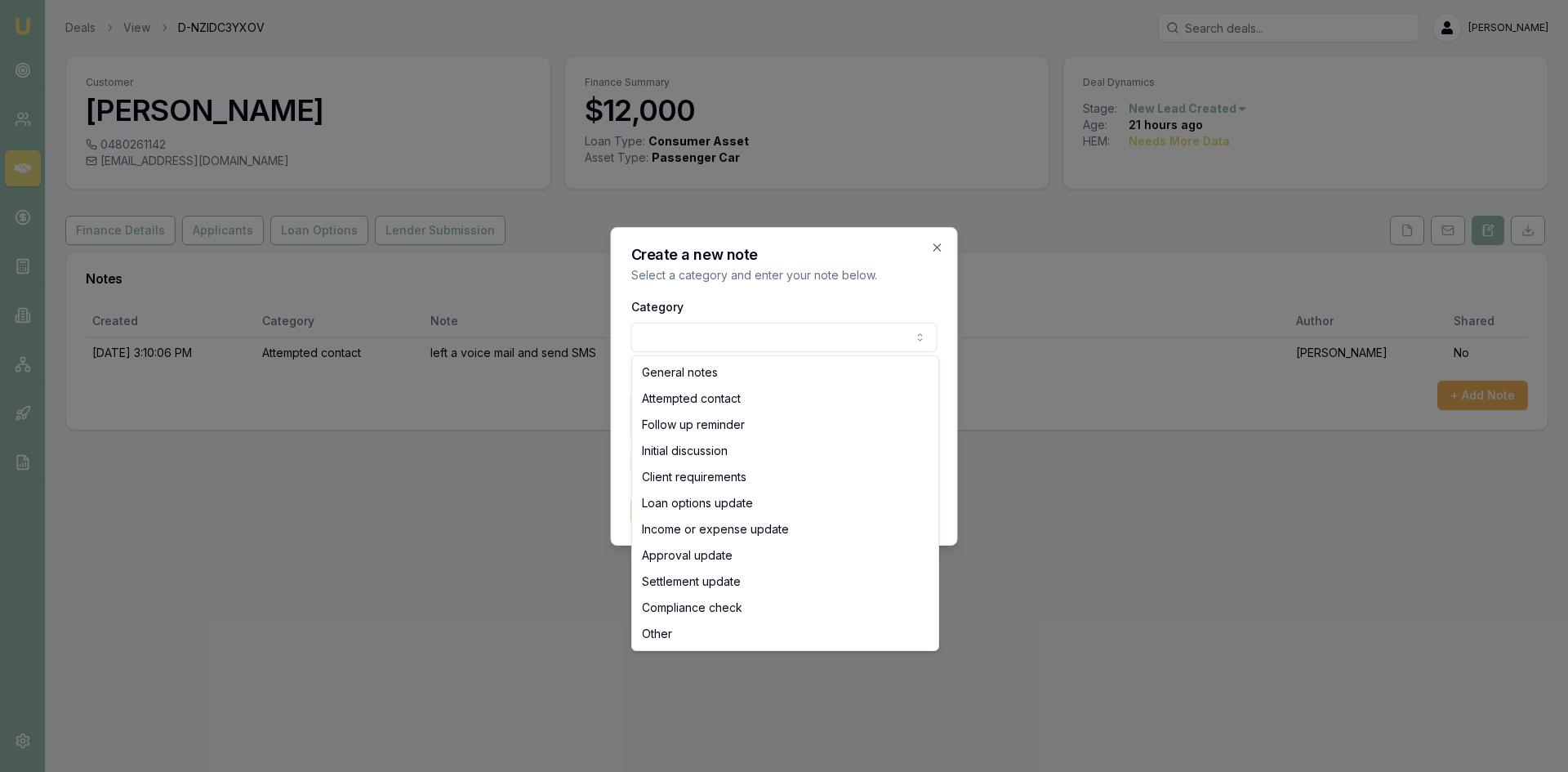
select select "ATTEMPTED_CONTACT"
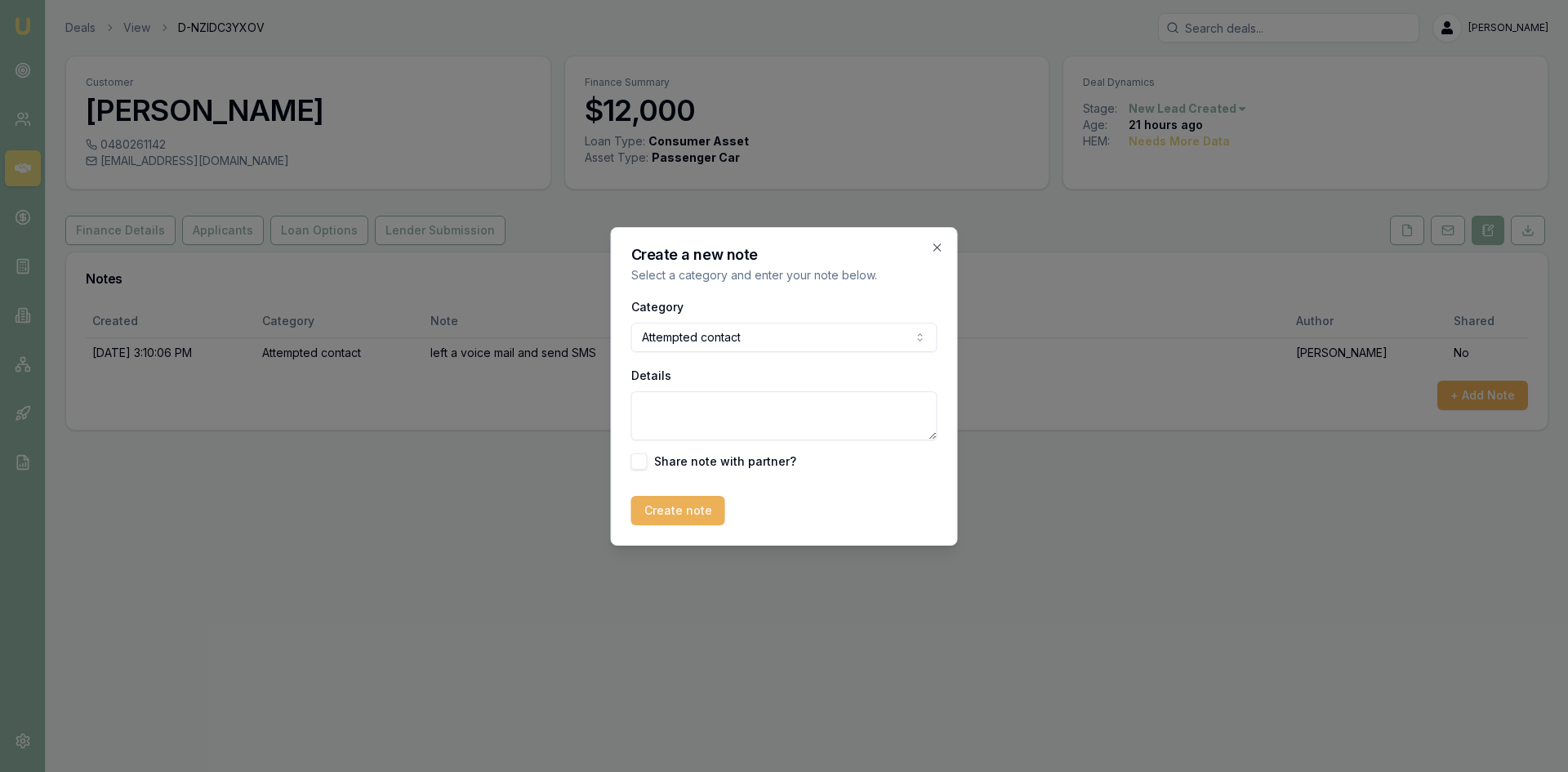
click at [687, 424] on textarea "Details" at bounding box center [784, 415] width 306 height 49
type textarea "left VM no answer."
click at [699, 516] on button "Create note" at bounding box center [678, 510] width 94 height 30
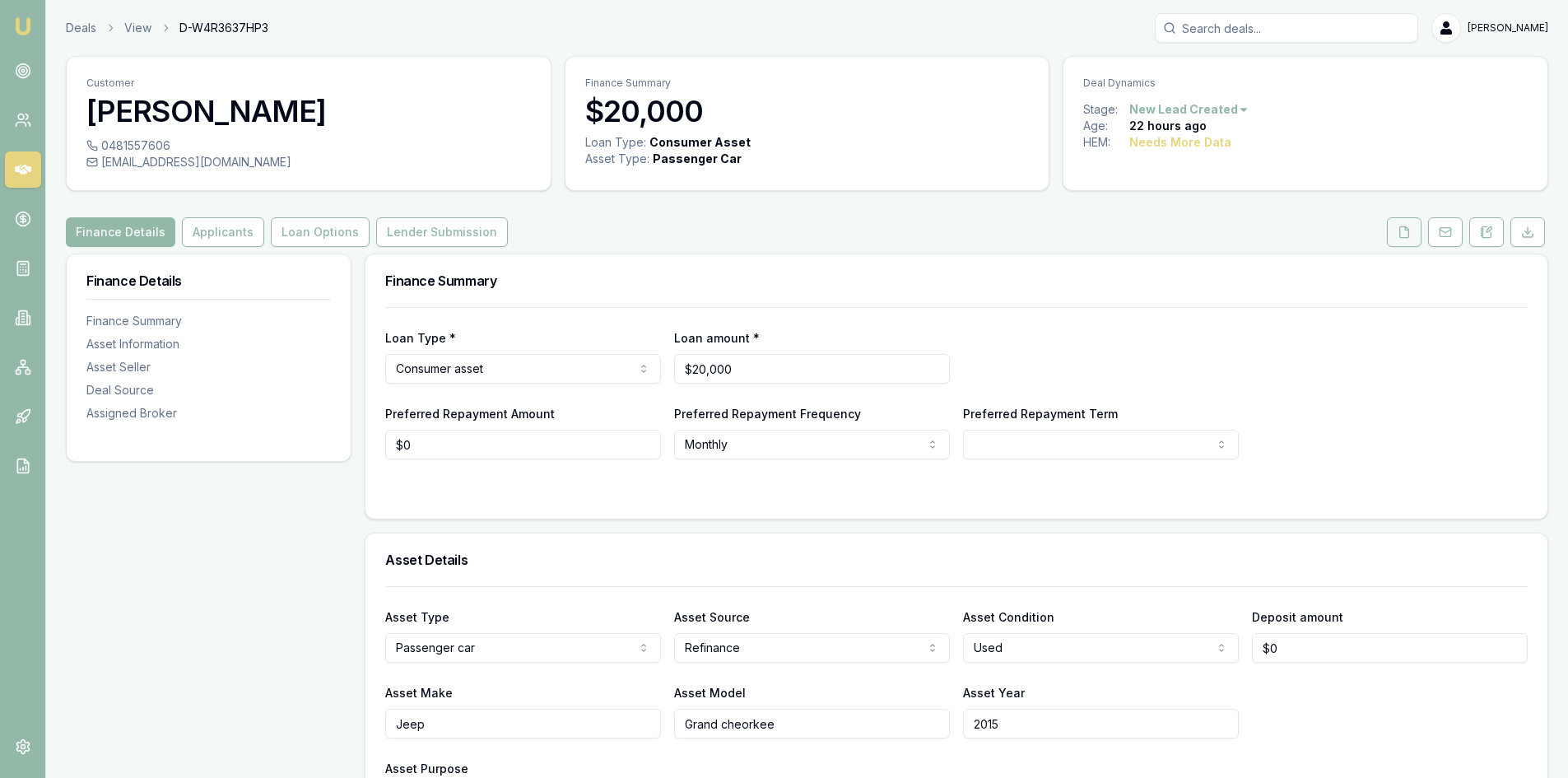
click at [1406, 228] on polyline at bounding box center [1406, 228] width 3 height 3
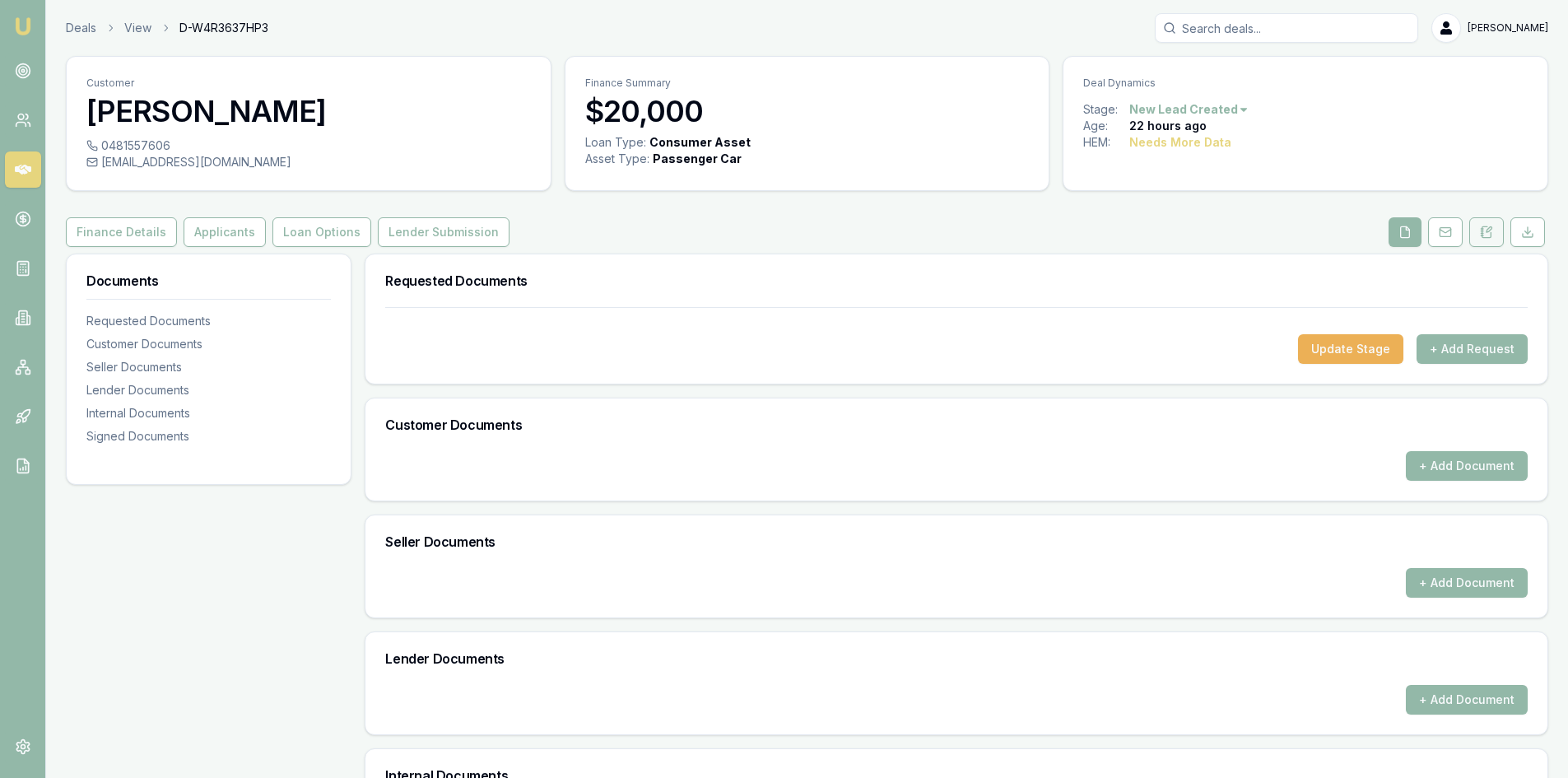
click at [1486, 237] on icon at bounding box center [1486, 231] width 9 height 11
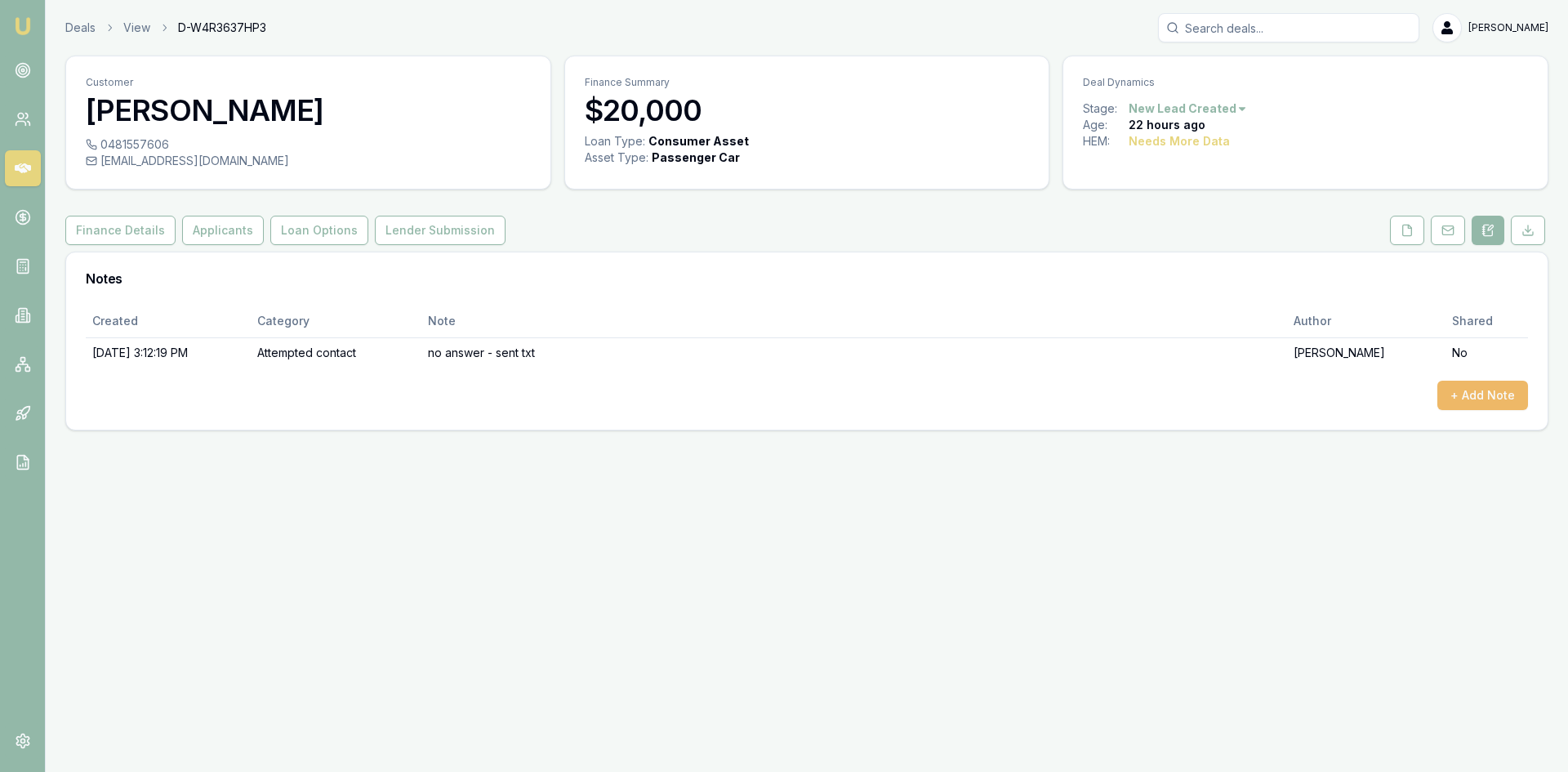
click at [1455, 394] on button "+ Add Note" at bounding box center [1482, 395] width 91 height 30
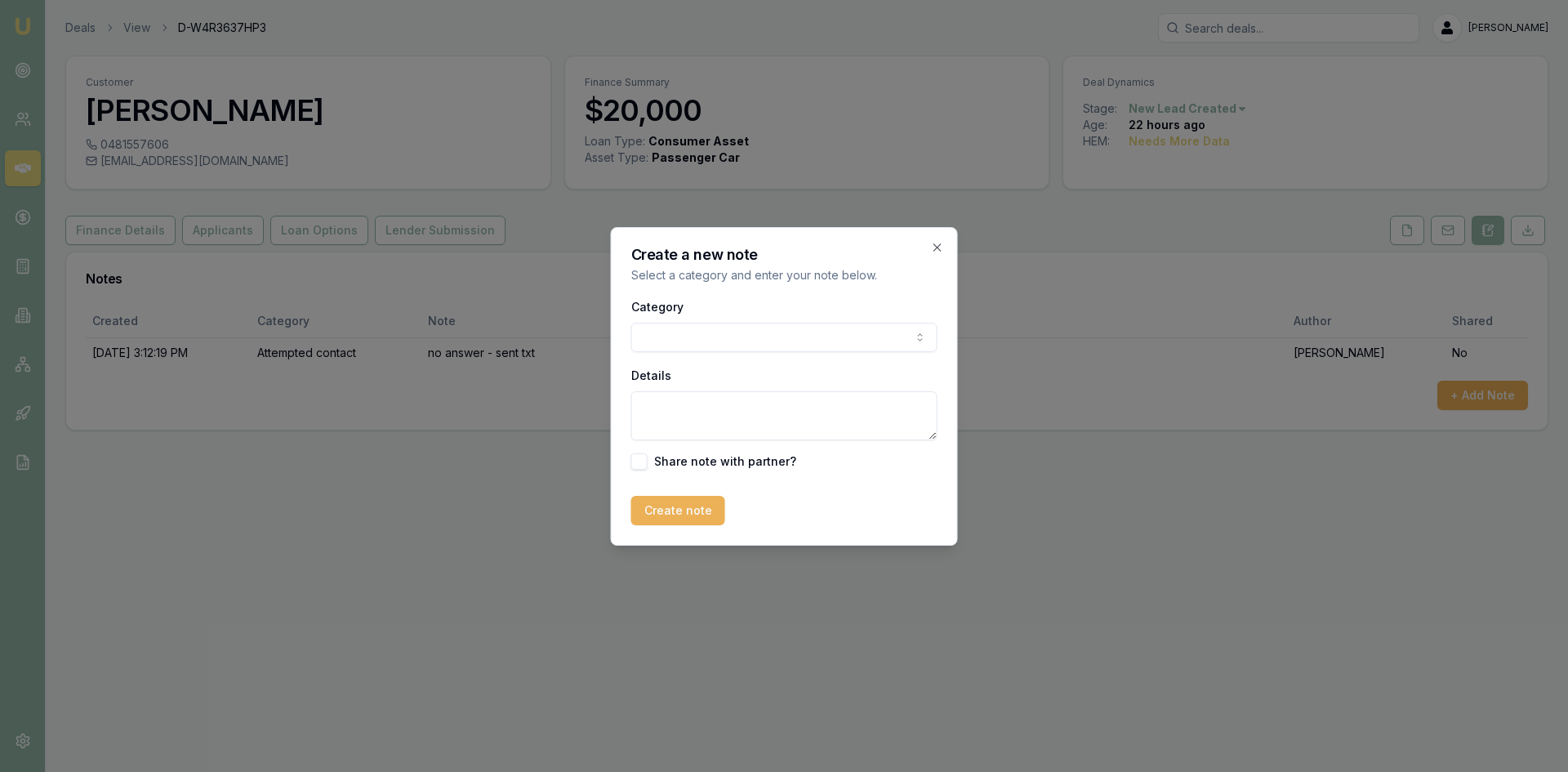
click at [728, 349] on body "Emu Broker Deals View D-W4R3637HP3 Wendy Fonseka Toggle Menu Customer Chelsea G…" at bounding box center [784, 386] width 1568 height 772
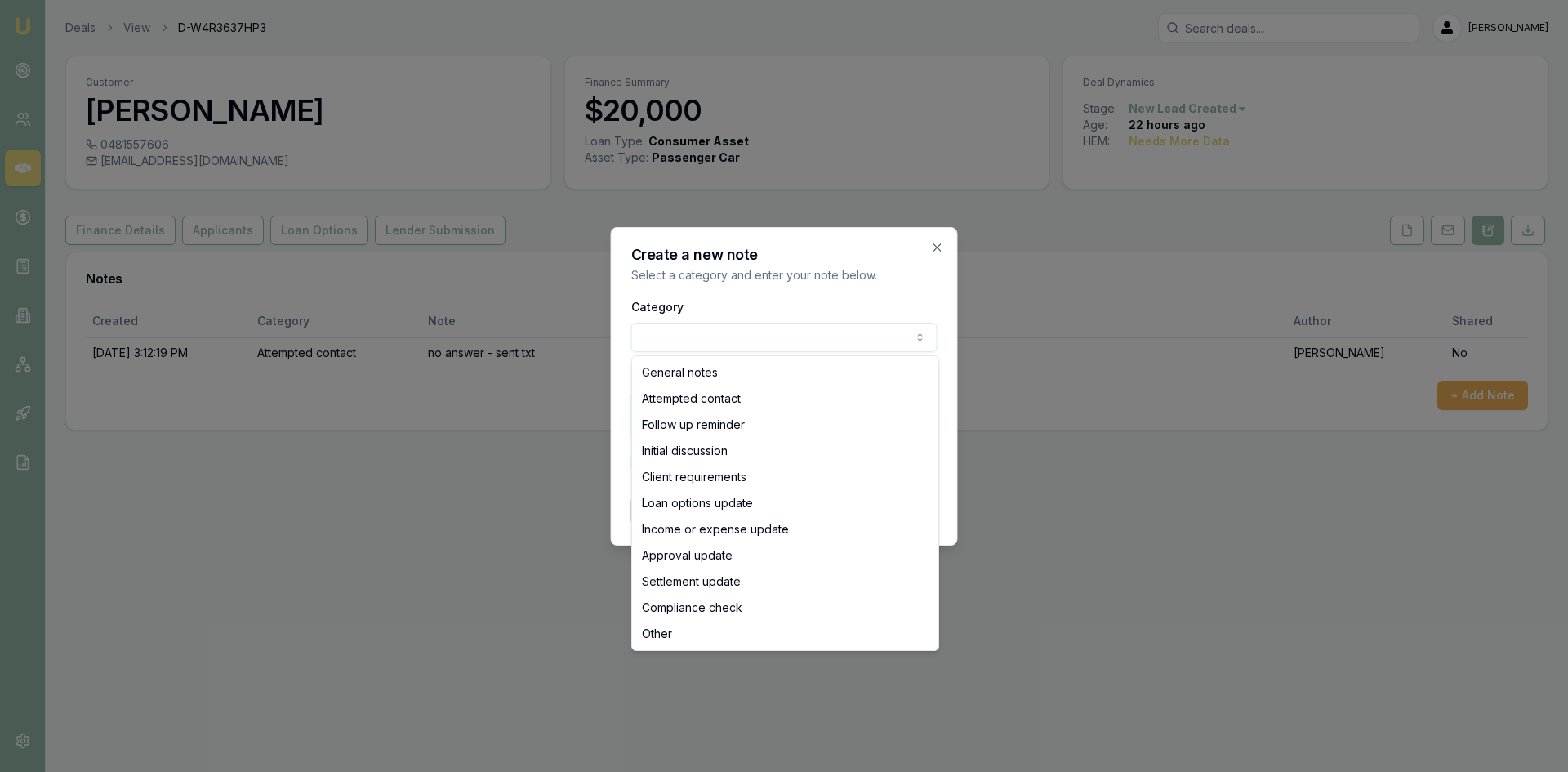
select select "ATTEMPTED_CONTACT"
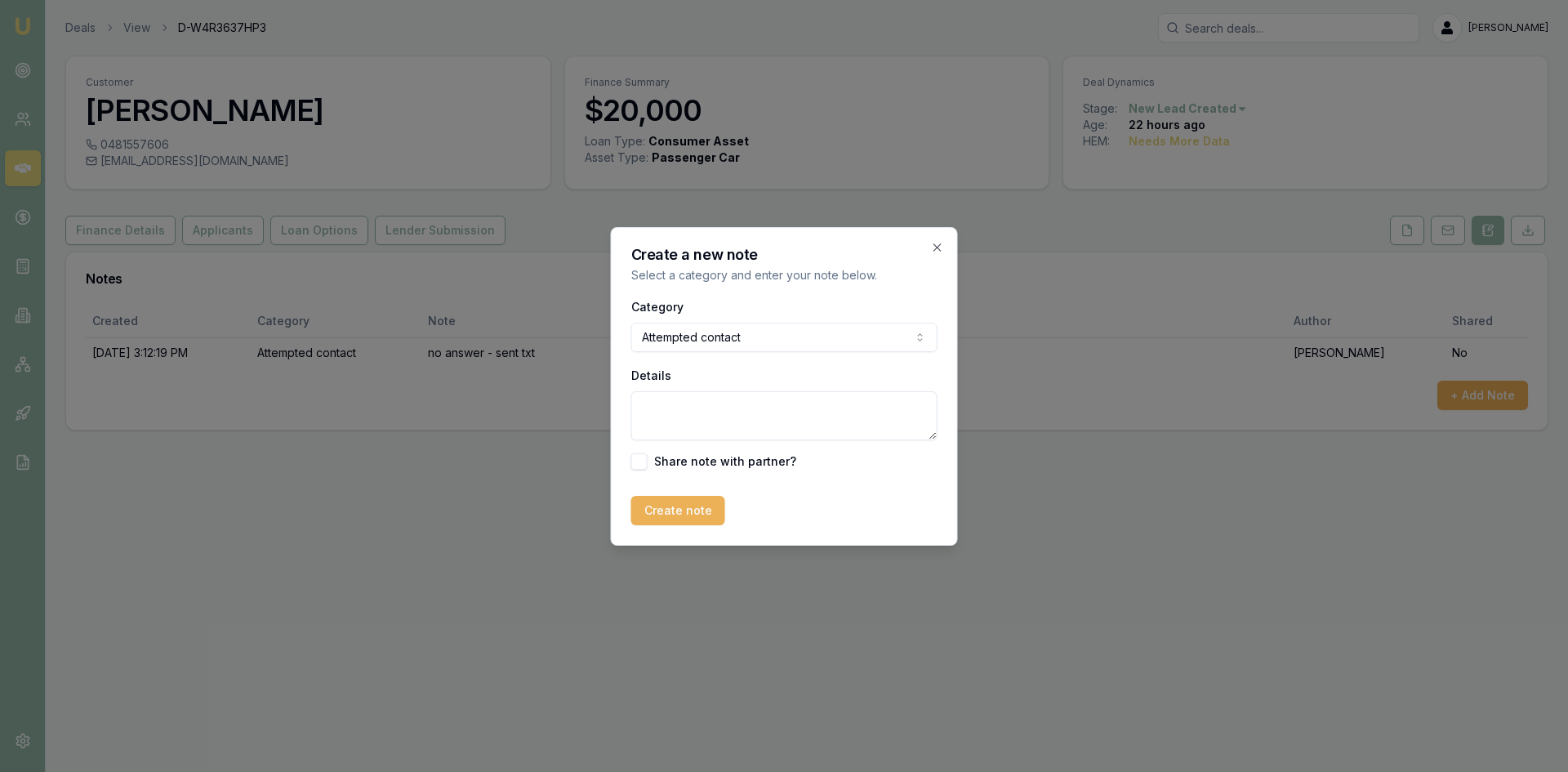
click at [709, 408] on textarea "Details" at bounding box center [784, 415] width 306 height 49
type textarea "left voice mail - no answer."
click at [660, 512] on button "Create note" at bounding box center [678, 510] width 94 height 30
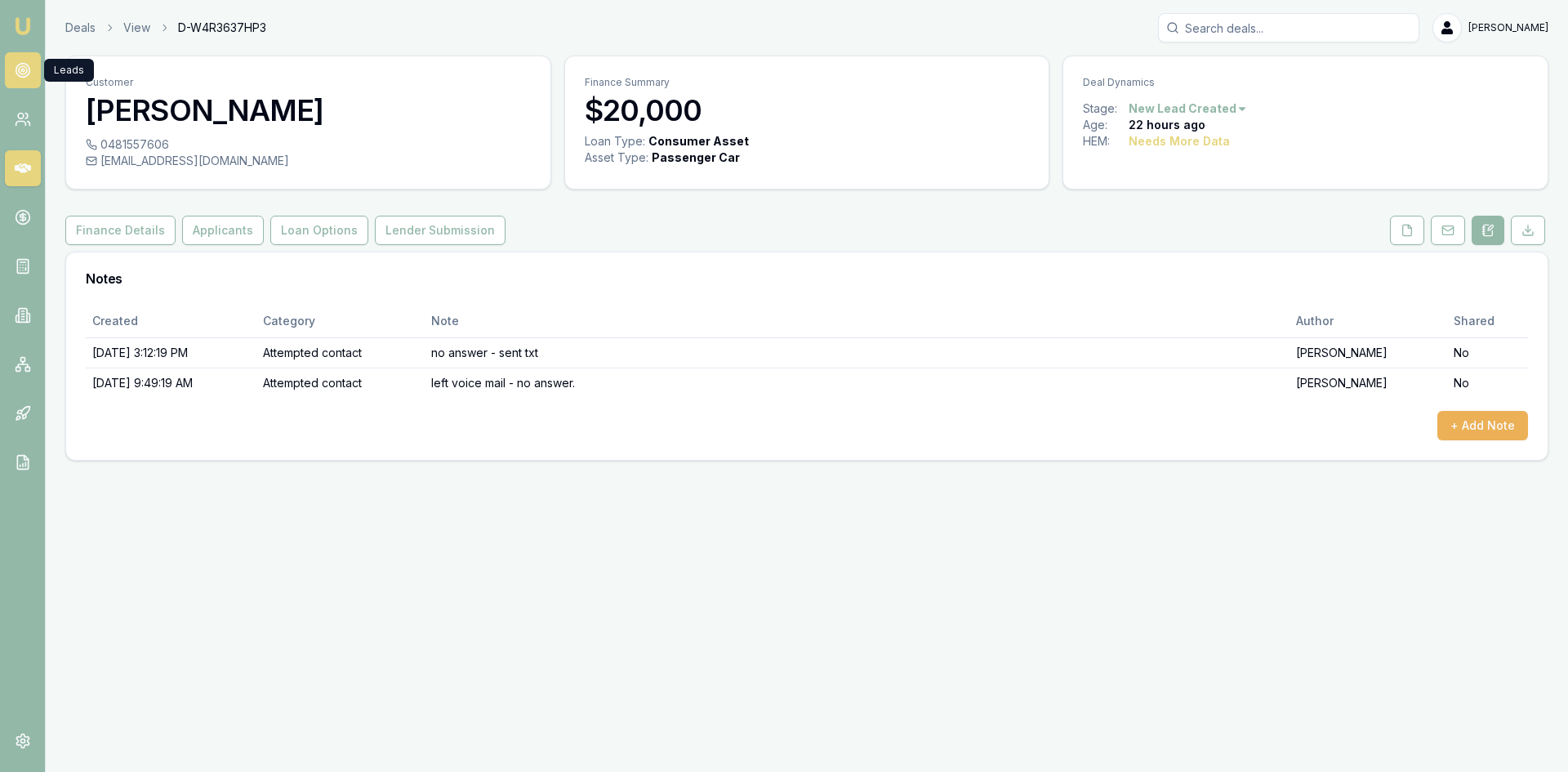
click at [26, 75] on icon at bounding box center [22, 70] width 16 height 16
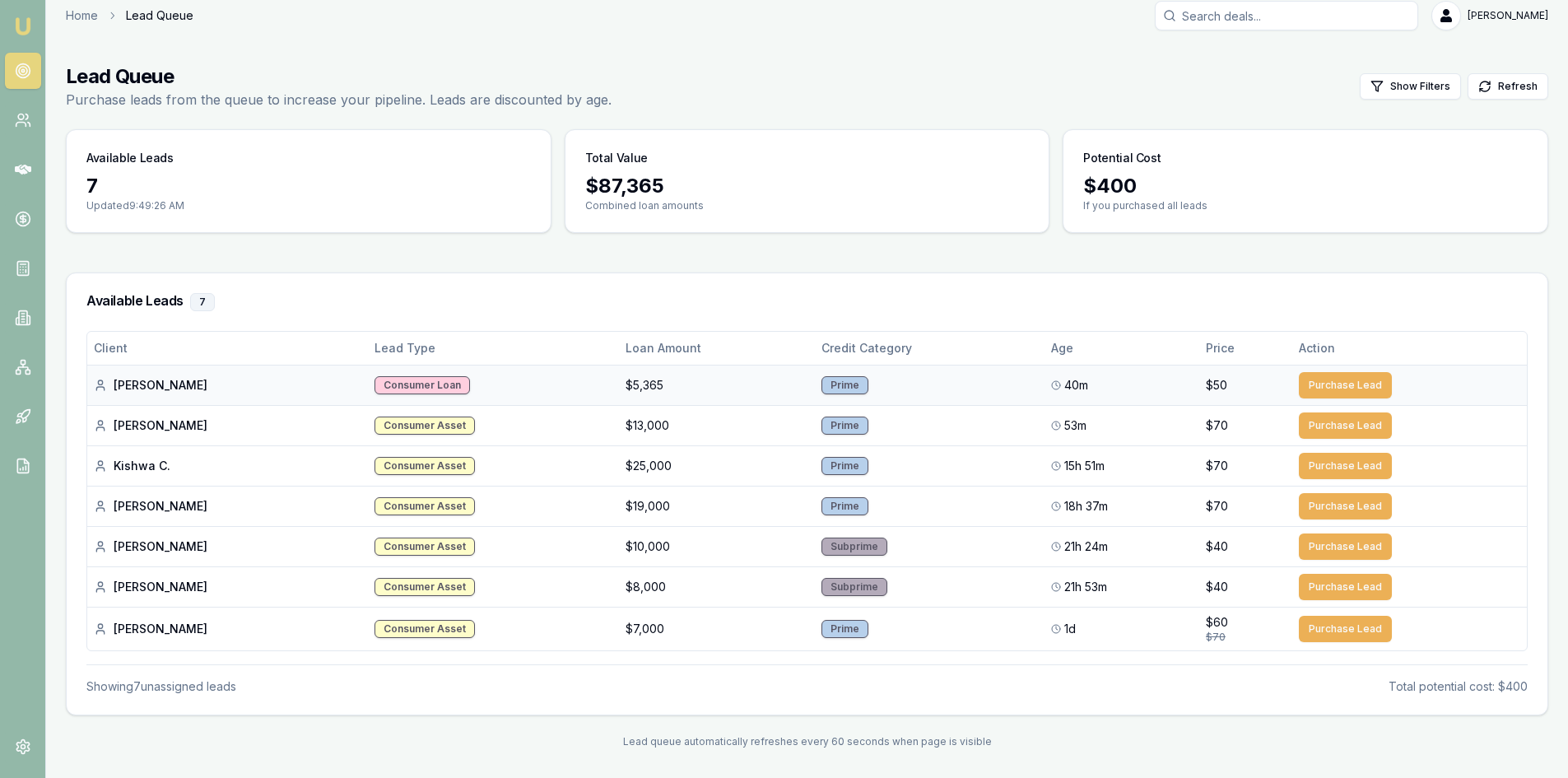
scroll to position [15, 0]
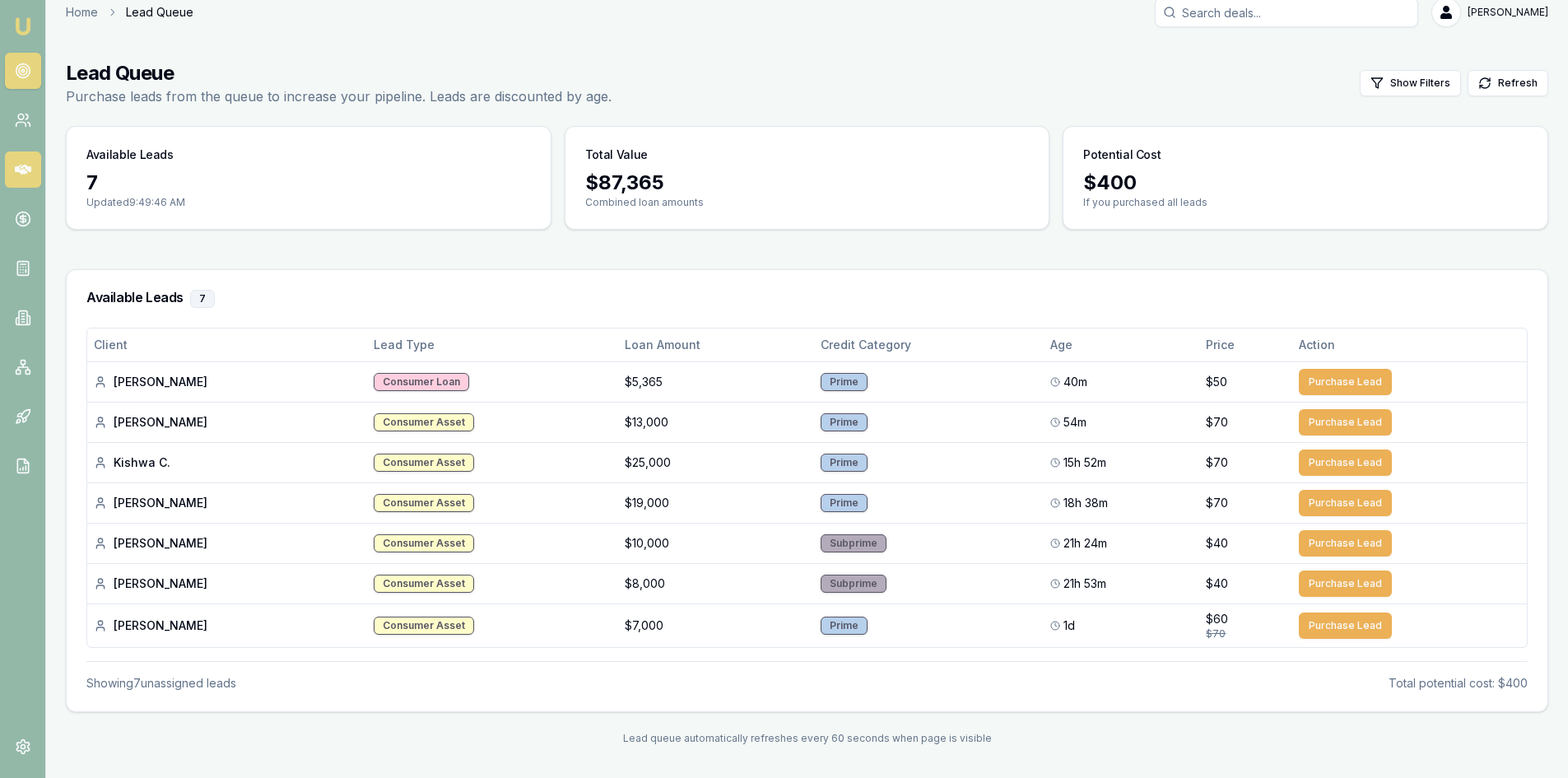
click at [21, 176] on link at bounding box center [23, 170] width 37 height 37
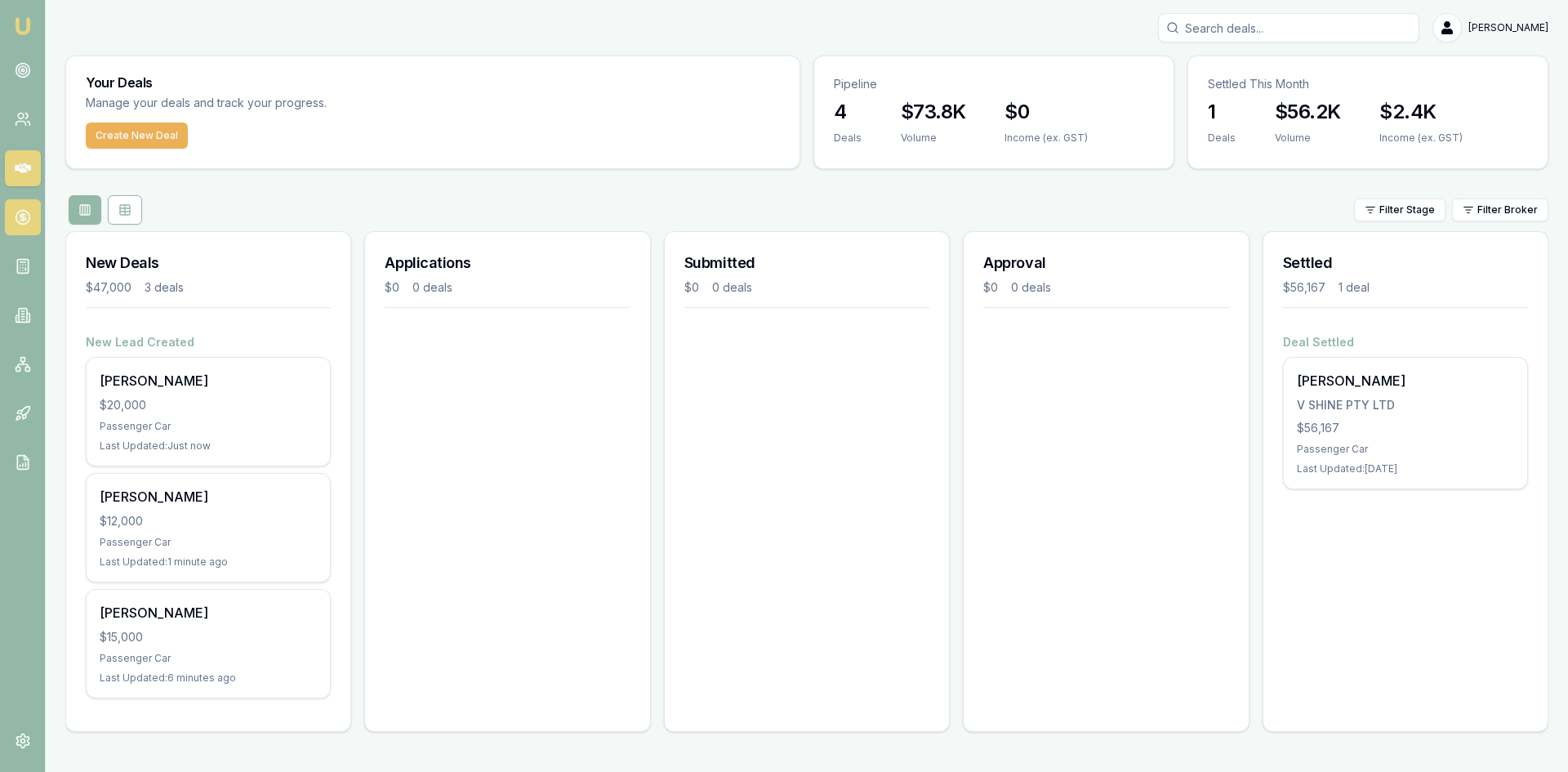
click at [32, 214] on link at bounding box center [23, 217] width 36 height 36
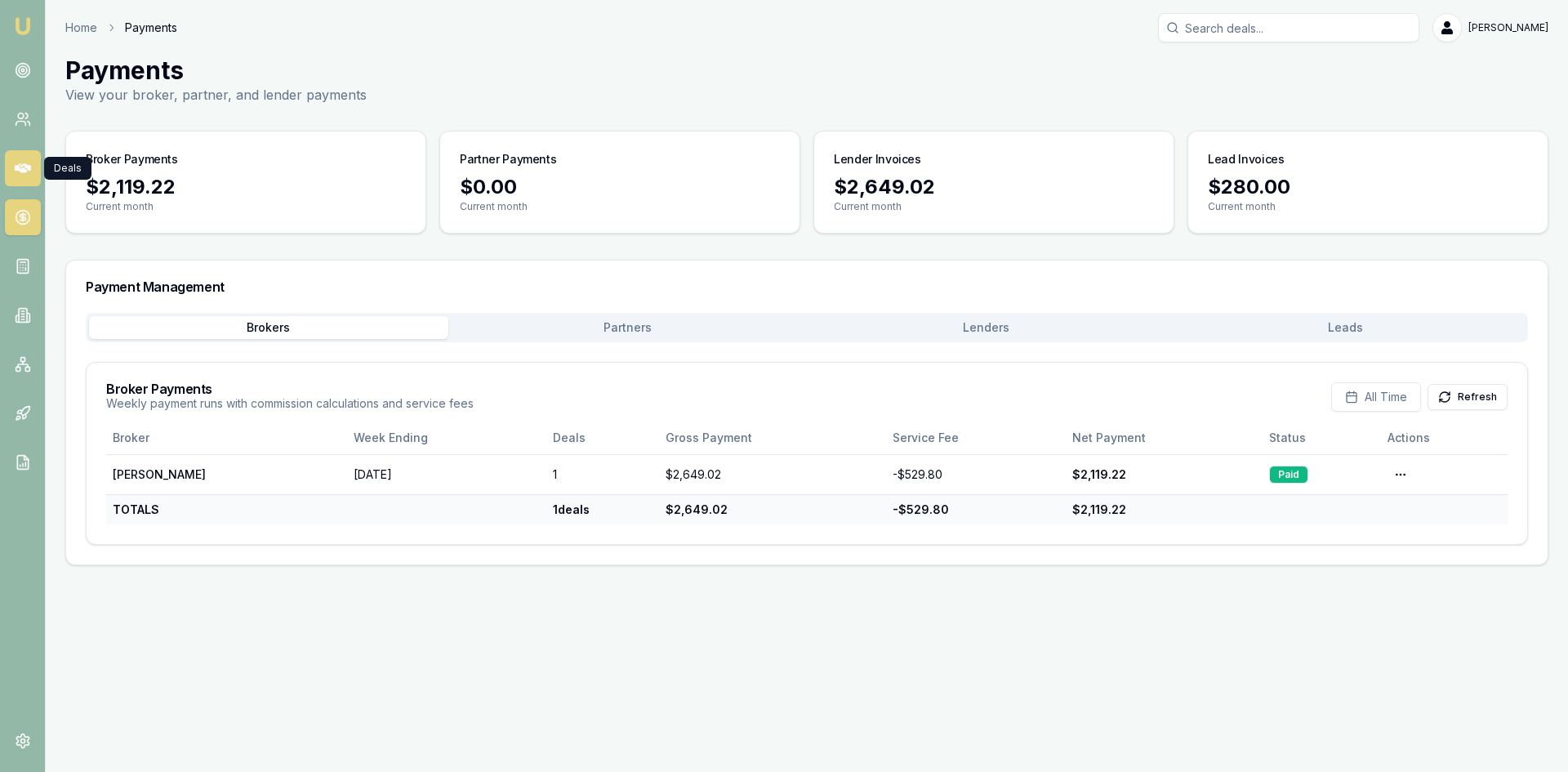
click at [26, 180] on link at bounding box center [23, 168] width 36 height 36
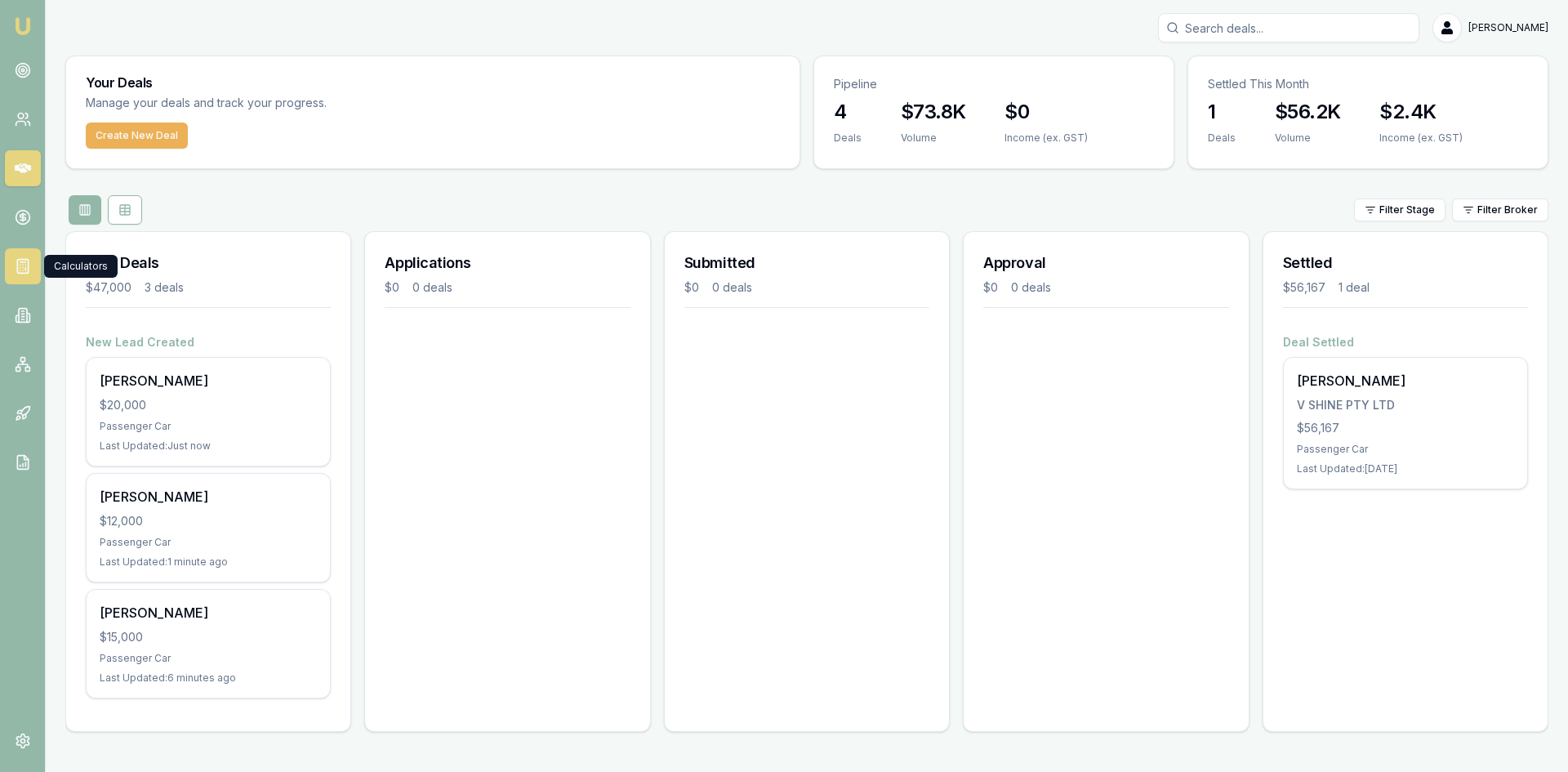
click at [21, 260] on icon at bounding box center [22, 266] width 16 height 16
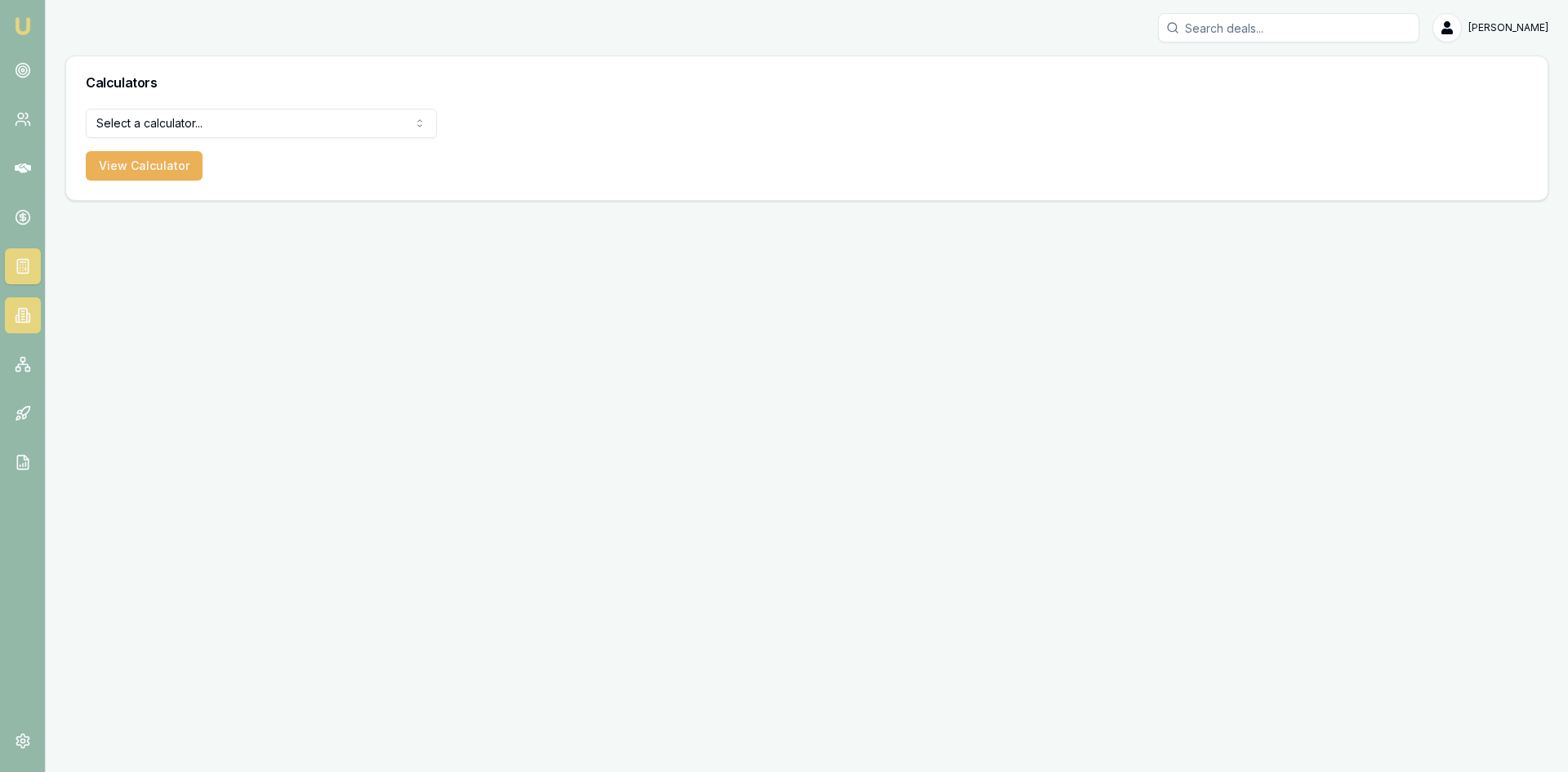
click at [18, 301] on link at bounding box center [23, 316] width 36 height 36
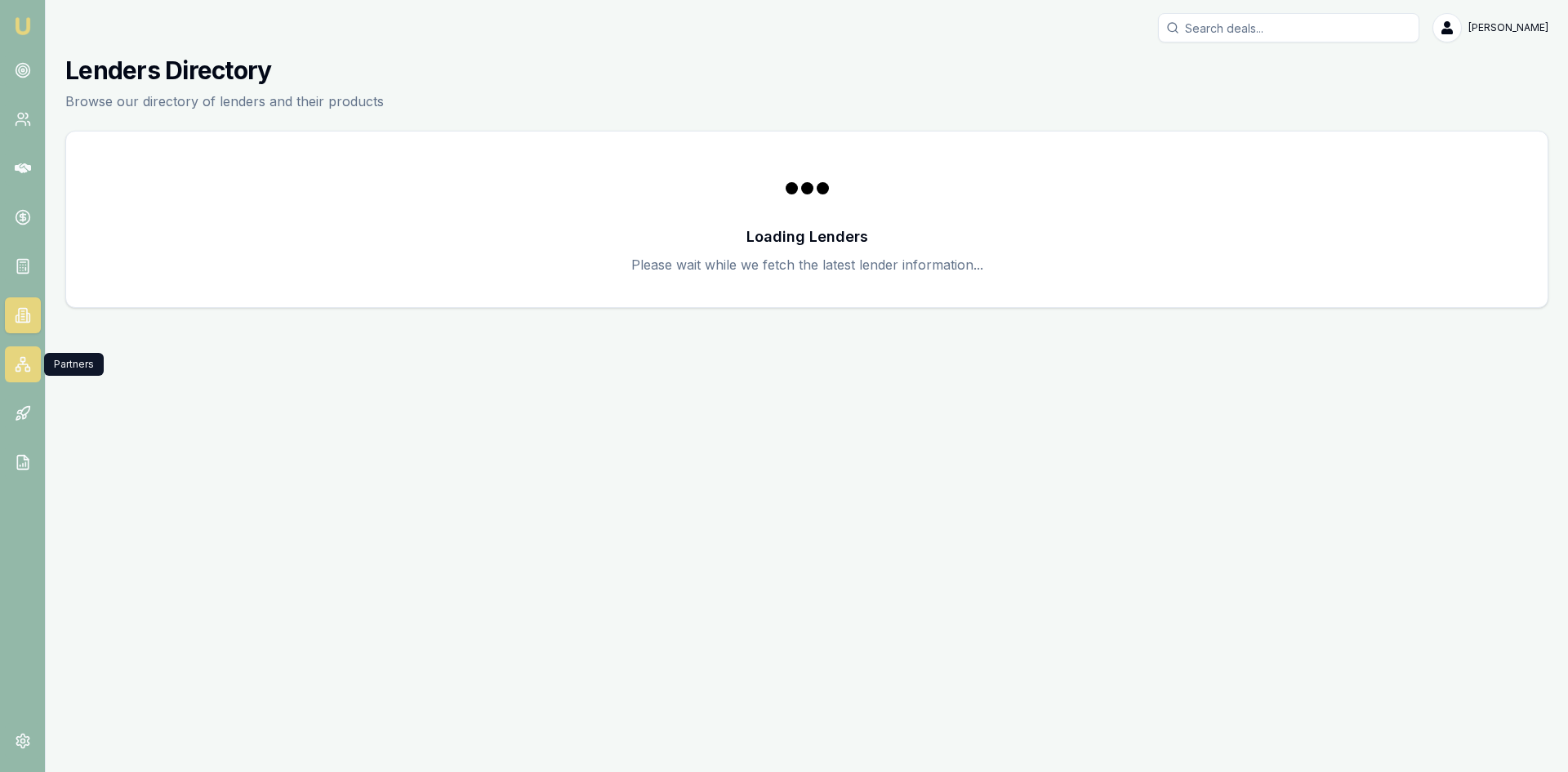
click at [19, 350] on link at bounding box center [23, 364] width 36 height 36
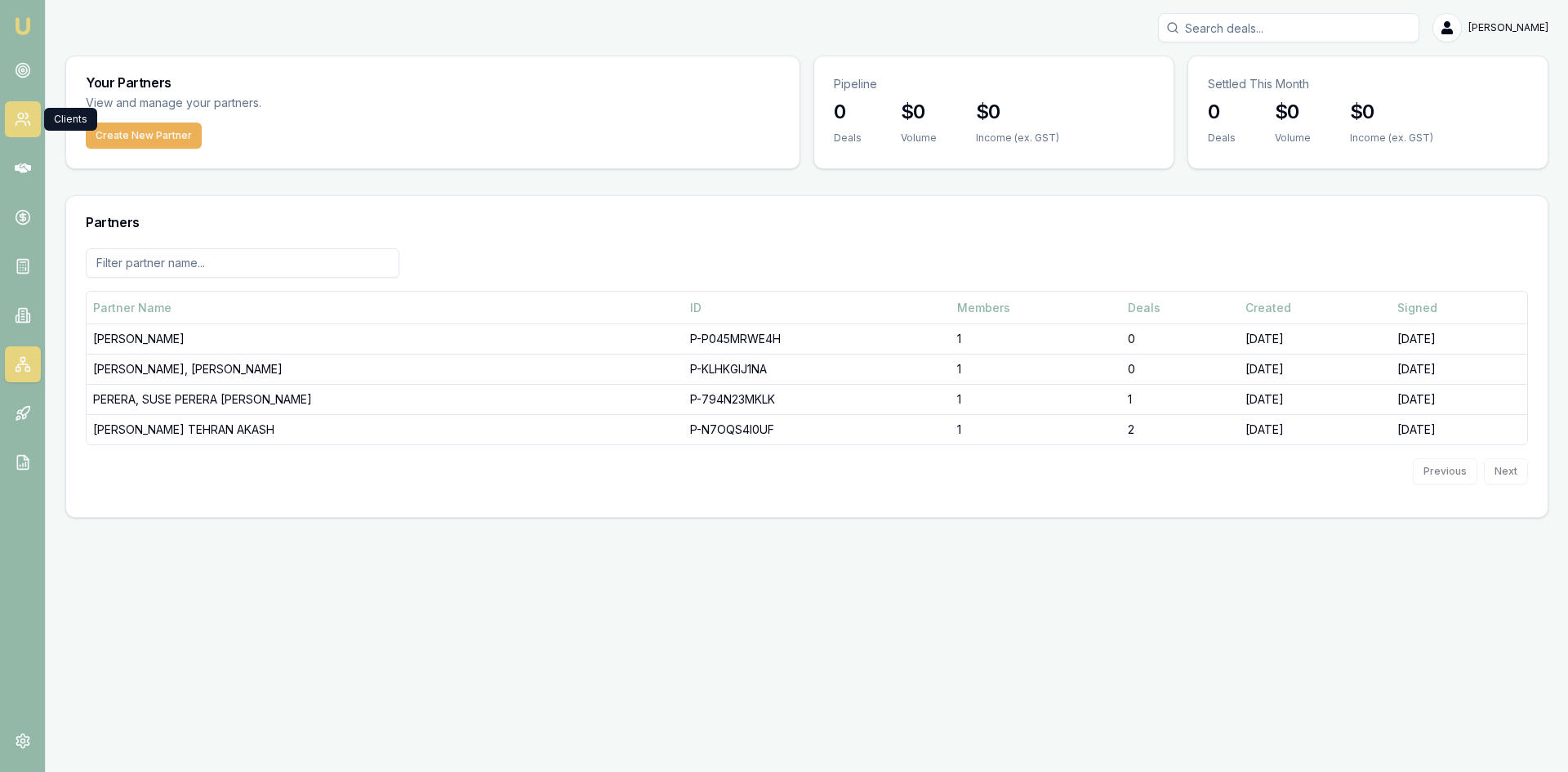
click at [35, 121] on link at bounding box center [23, 120] width 36 height 36
